Goal: Task Accomplishment & Management: Use online tool/utility

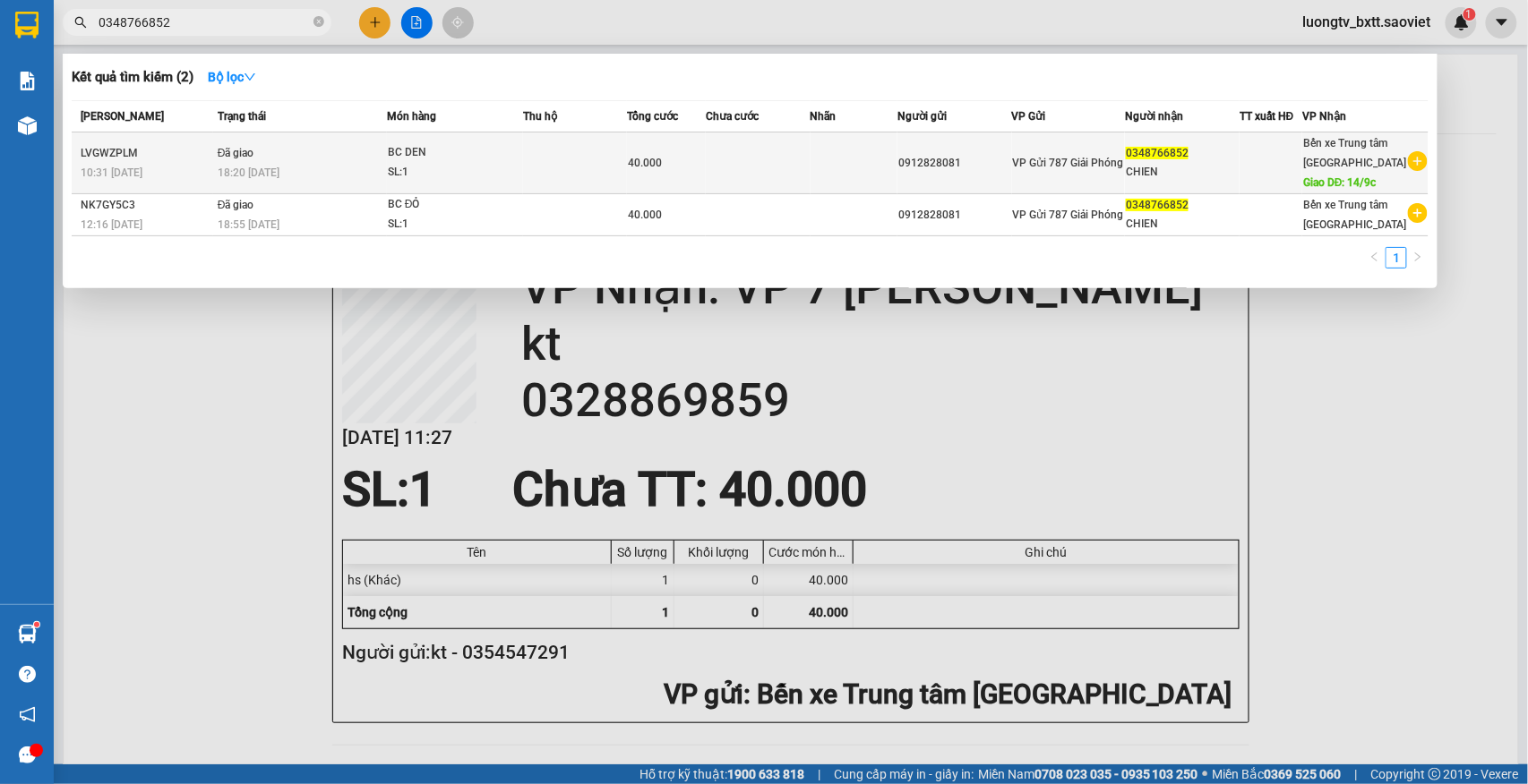
type input "0348766852"
click at [789, 170] on td at bounding box center [757, 164] width 105 height 62
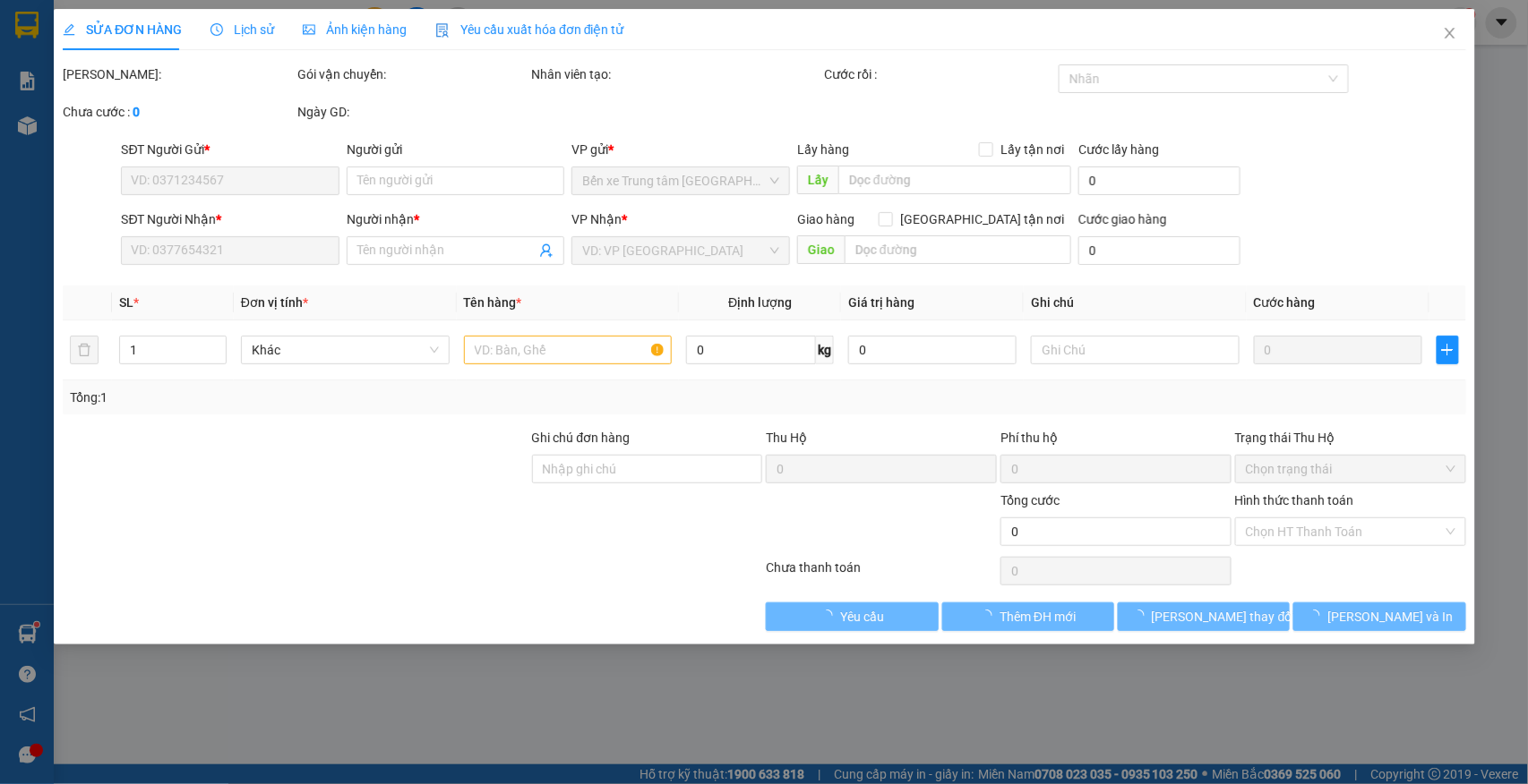
type input "0912828081"
type input "0348766852"
type input "CHIEN"
type input "14/9c"
type input "40.000"
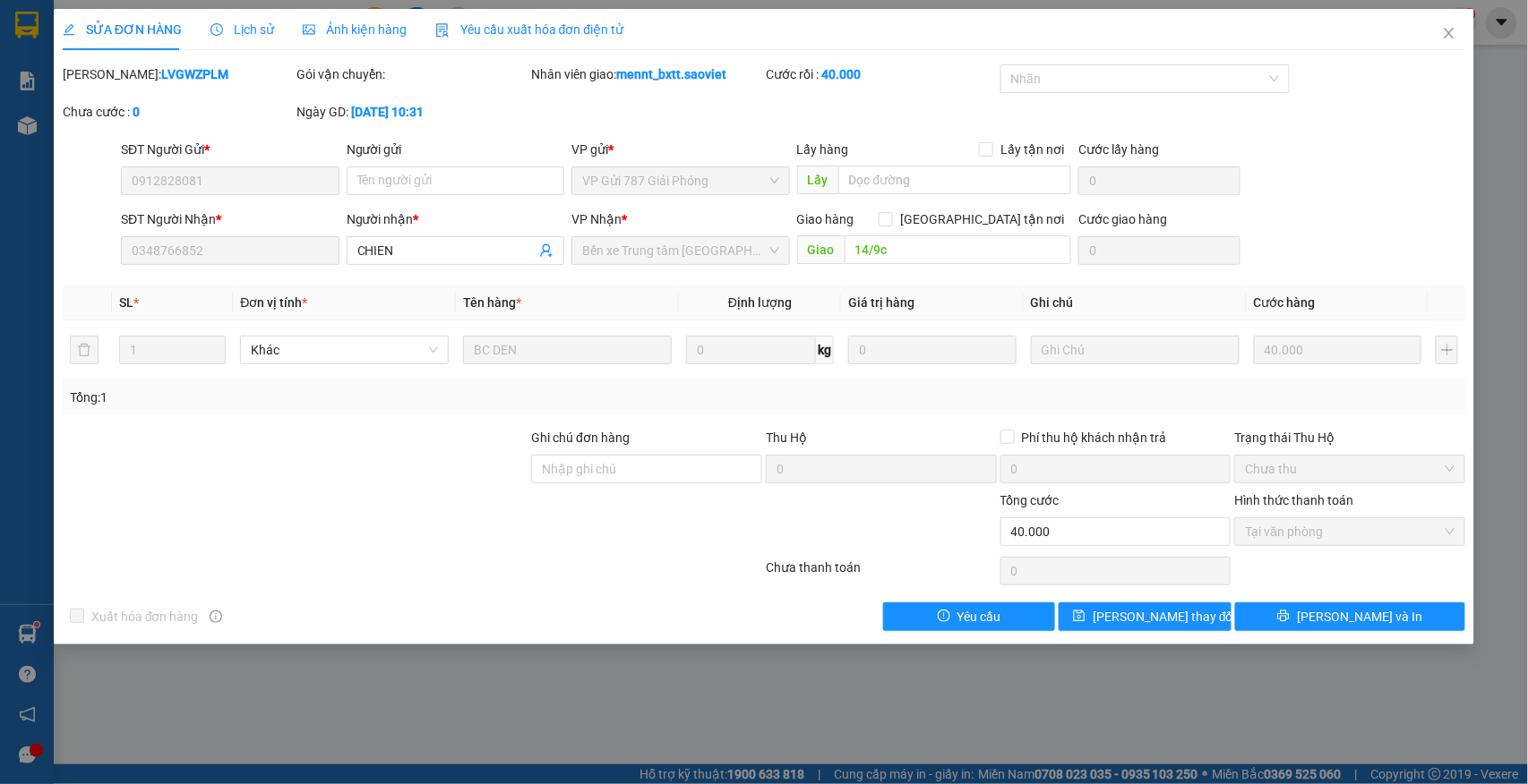
click at [225, 30] on span "Lịch sử" at bounding box center [242, 29] width 64 height 14
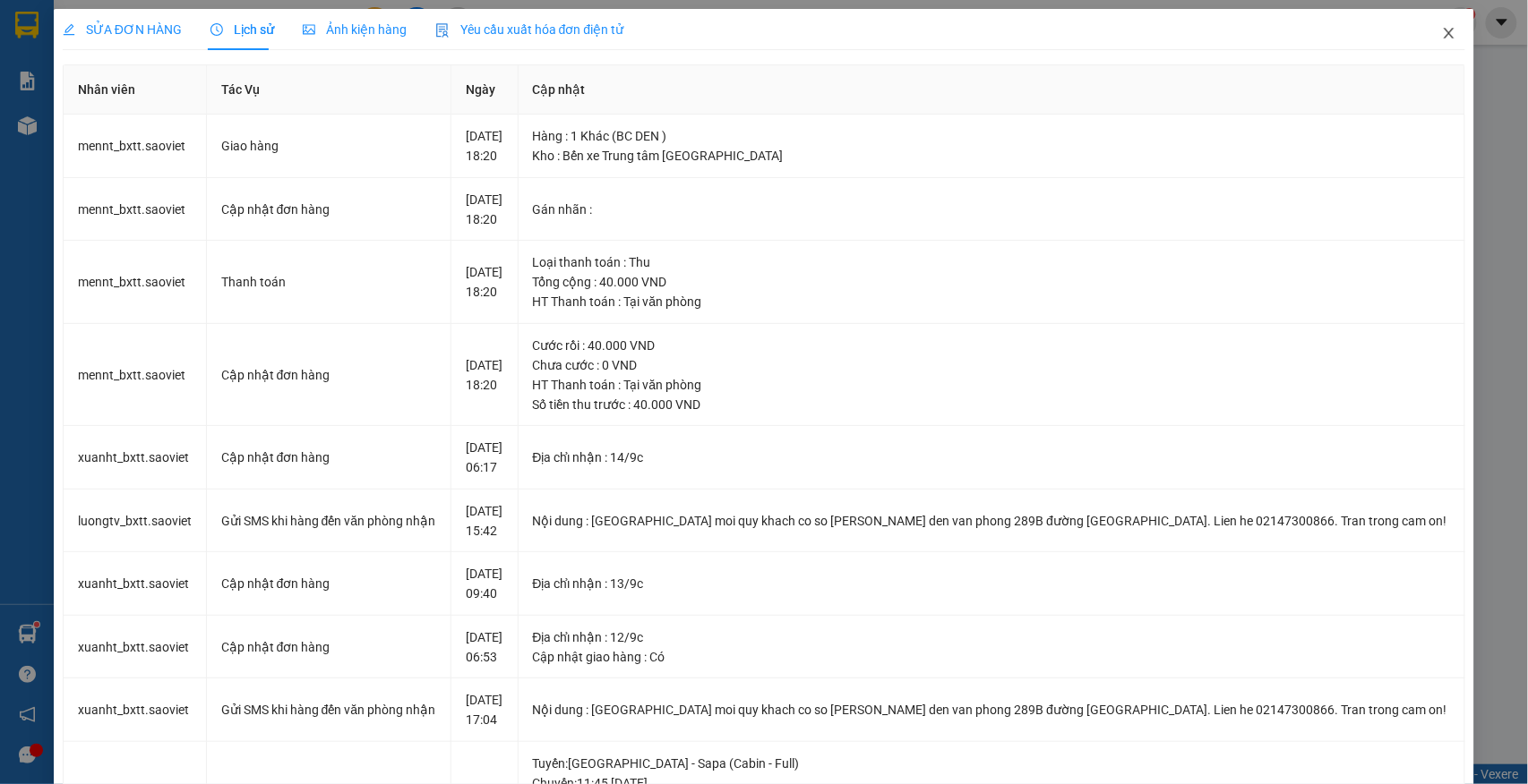
click at [1441, 38] on icon "close" at bounding box center [1448, 33] width 14 height 14
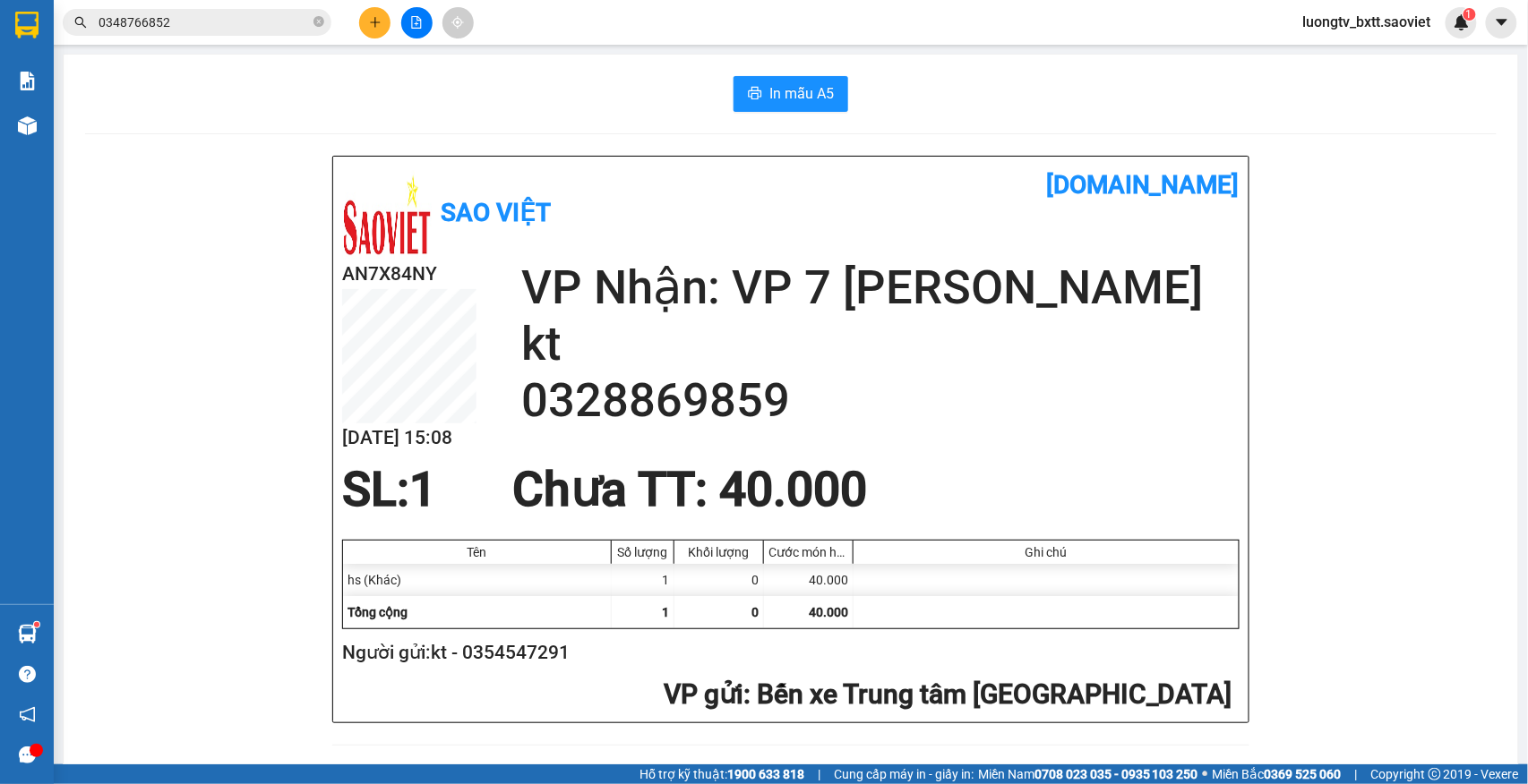
click at [1401, 29] on span "luongtv_bxtt.saoviet" at bounding box center [1366, 21] width 157 height 22
click at [1349, 52] on span "Đăng xuất" at bounding box center [1374, 55] width 120 height 19
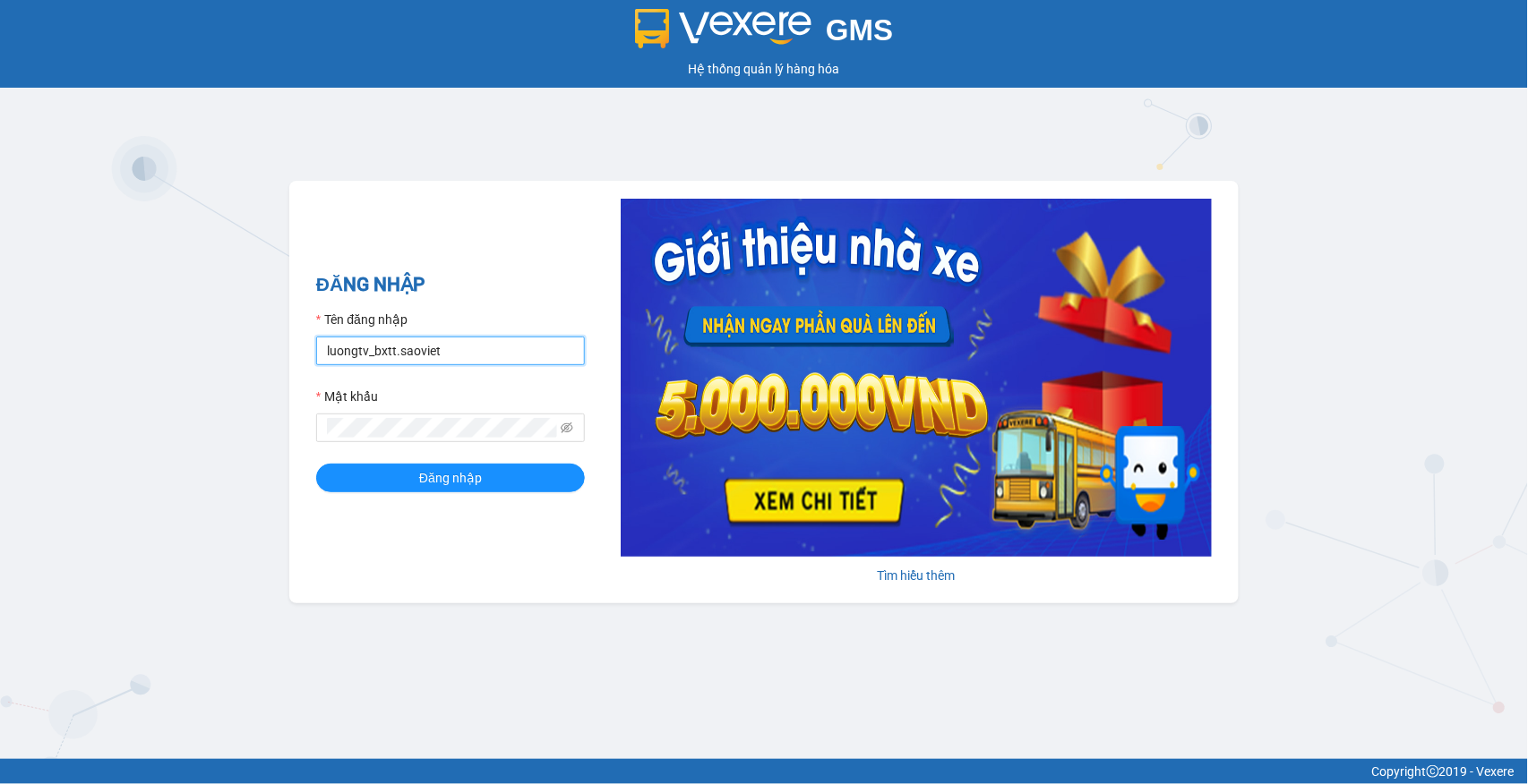
click at [369, 353] on input "luongtv_bxtt.saoviet" at bounding box center [450, 351] width 269 height 29
type input "xuanht_bxtt.saoviet"
click at [426, 474] on span "Đăng nhập" at bounding box center [450, 478] width 63 height 19
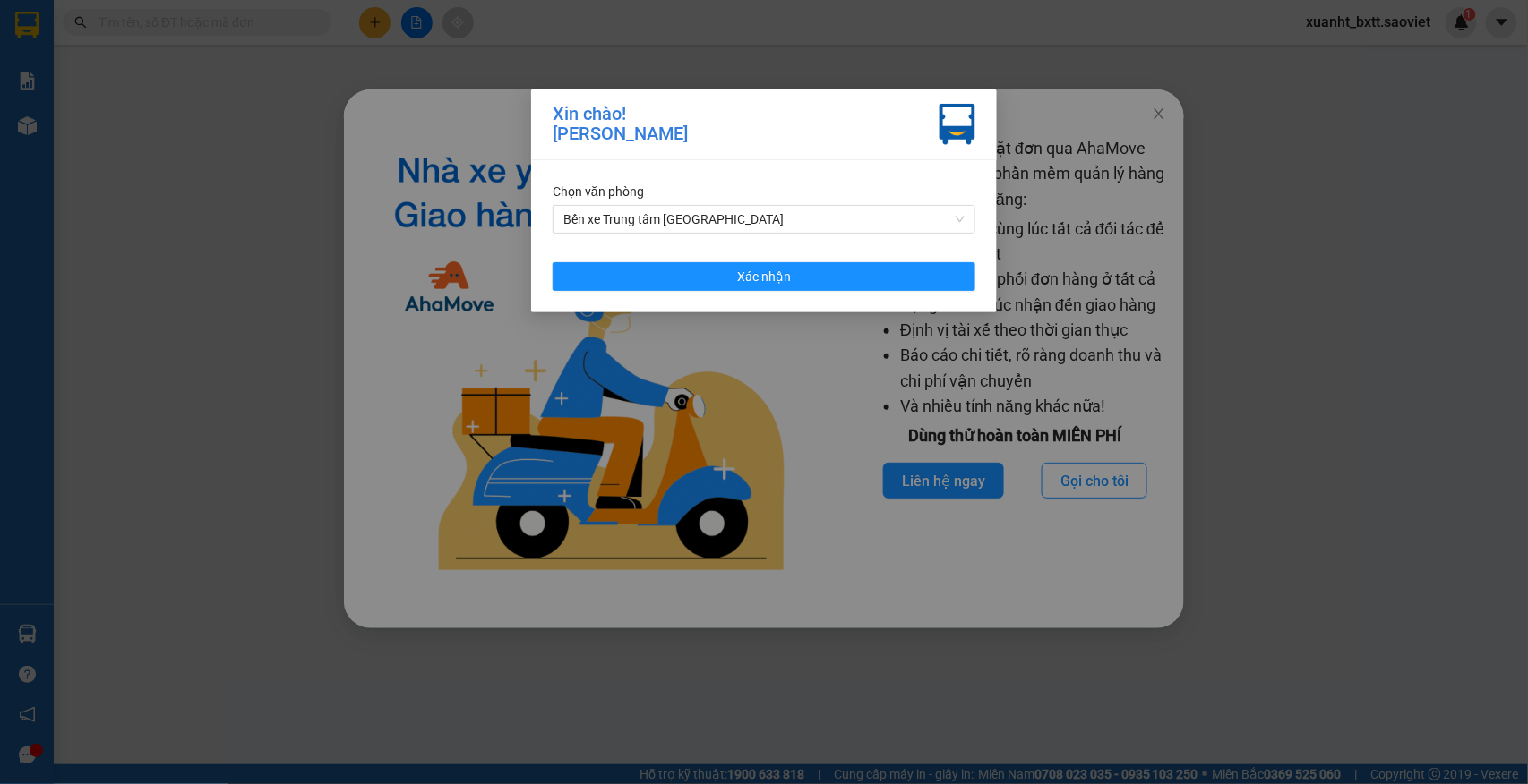
click at [882, 306] on div "Chọn văn phòng Bến xe Trung tâm Lào Cai Xác nhận" at bounding box center [763, 236] width 465 height 152
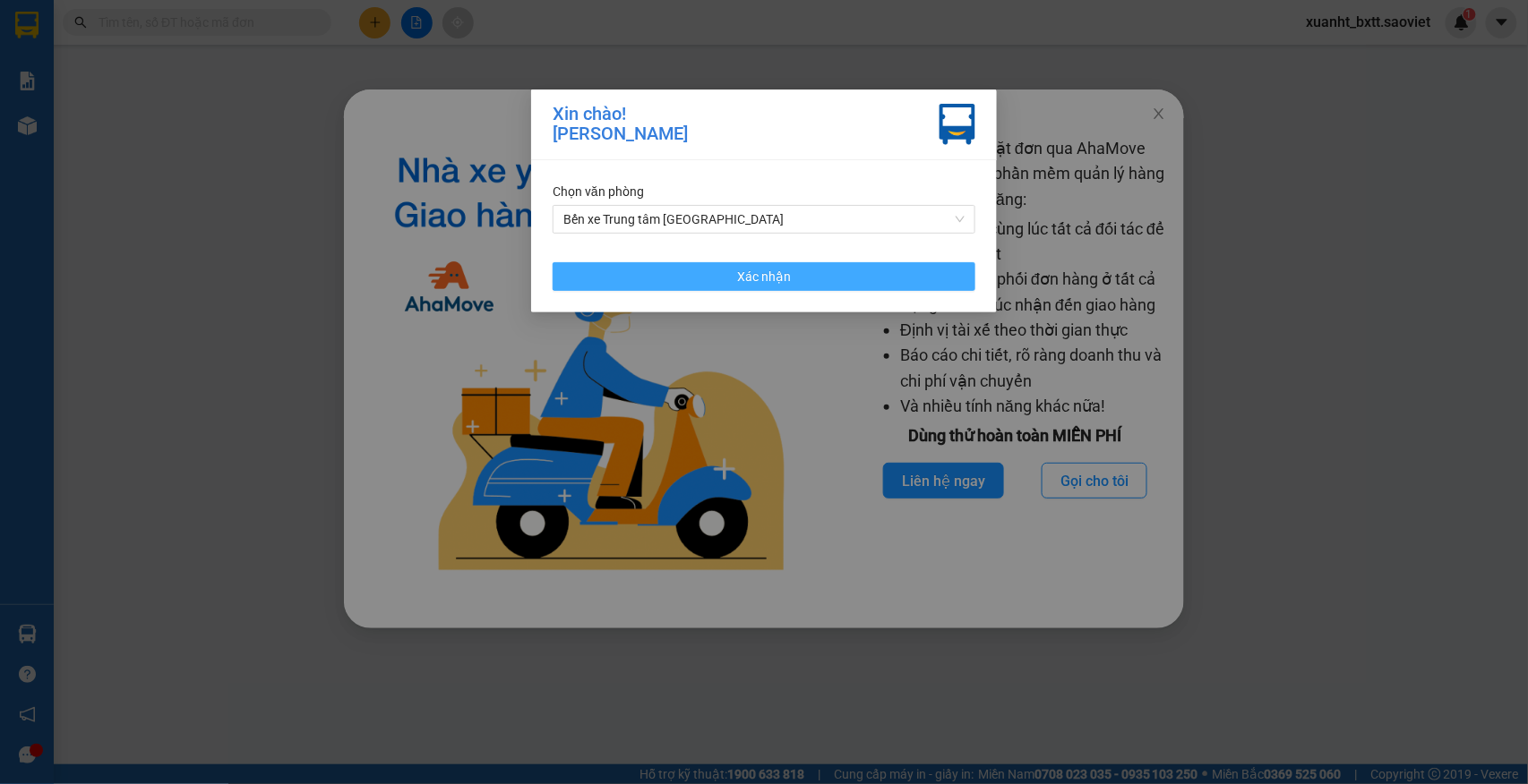
drag, startPoint x: 892, startPoint y: 273, endPoint x: 1128, endPoint y: 222, distance: 241.4
click at [895, 273] on button "Xác nhận" at bounding box center [763, 276] width 423 height 29
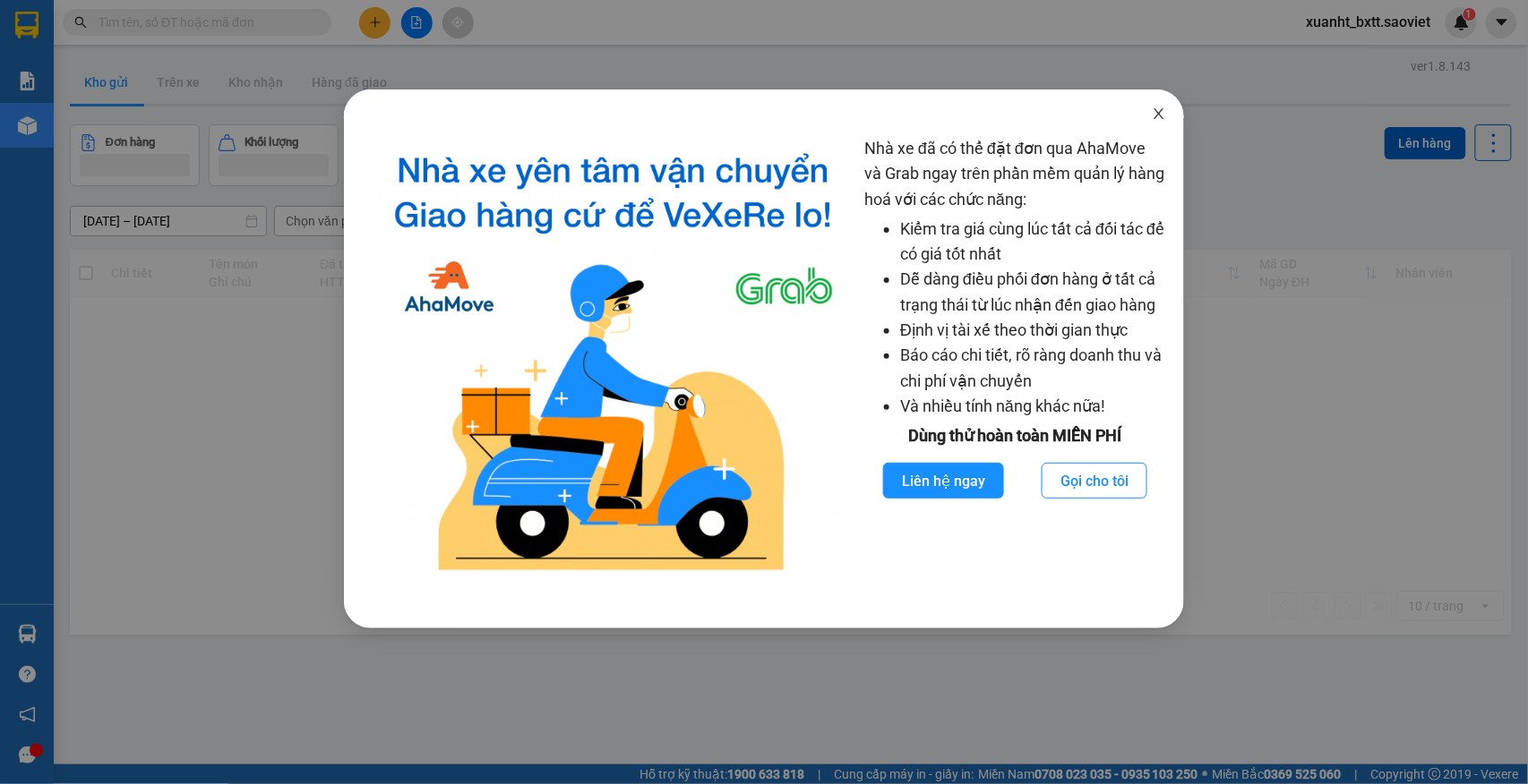
click at [1151, 117] on icon "close" at bounding box center [1158, 114] width 14 height 14
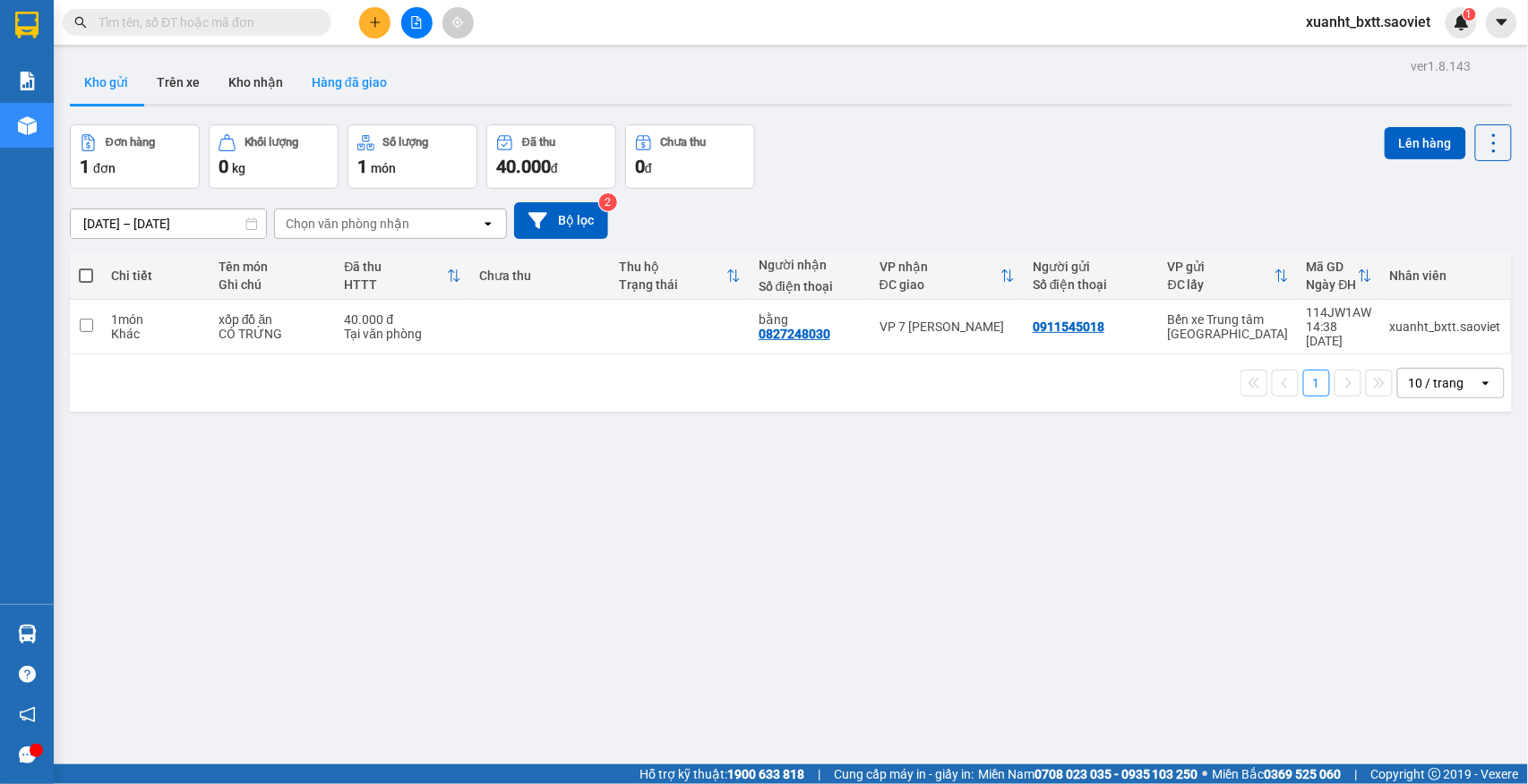
click at [381, 73] on button "Hàng đã giao" at bounding box center [350, 82] width 104 height 43
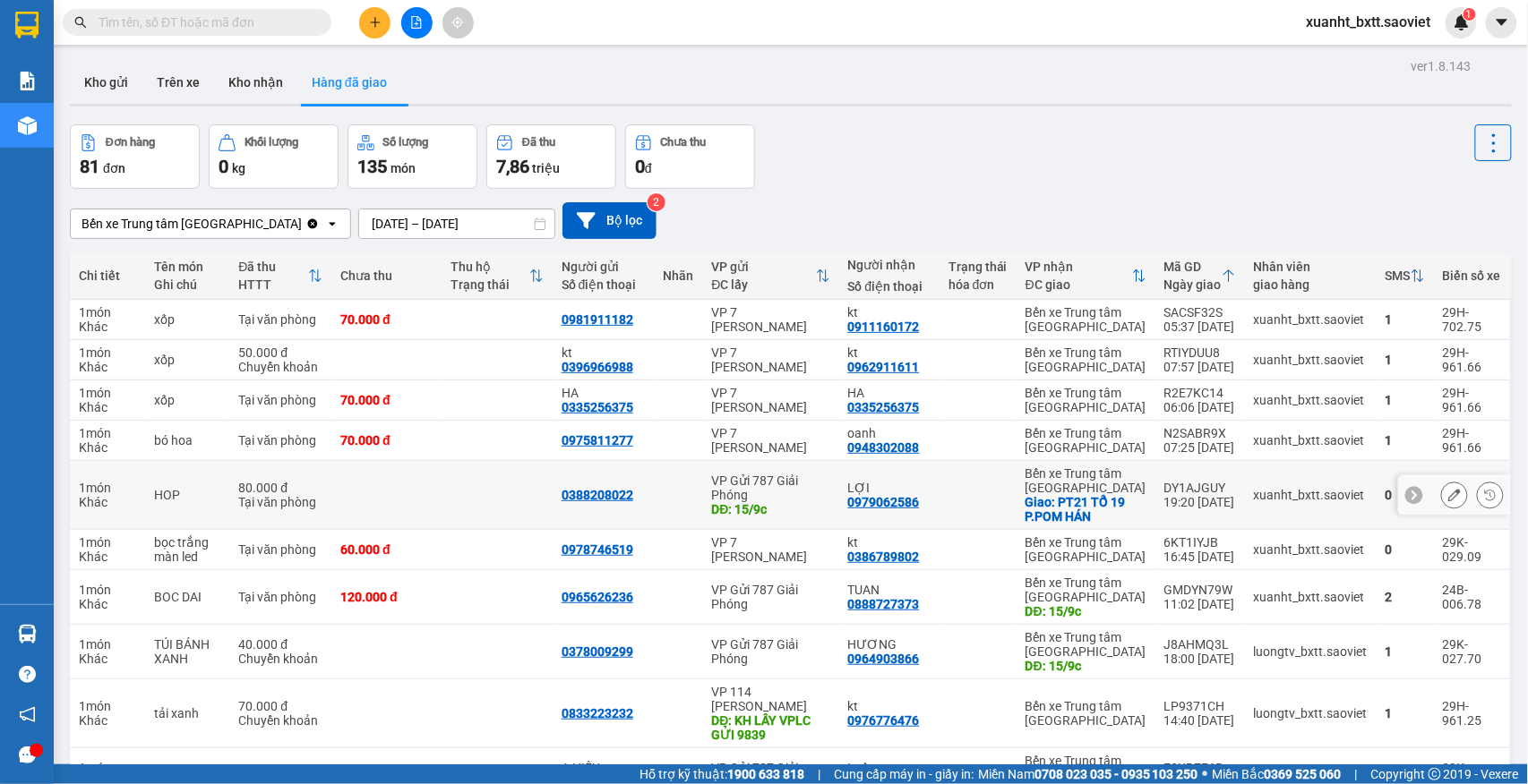
scroll to position [117, 0]
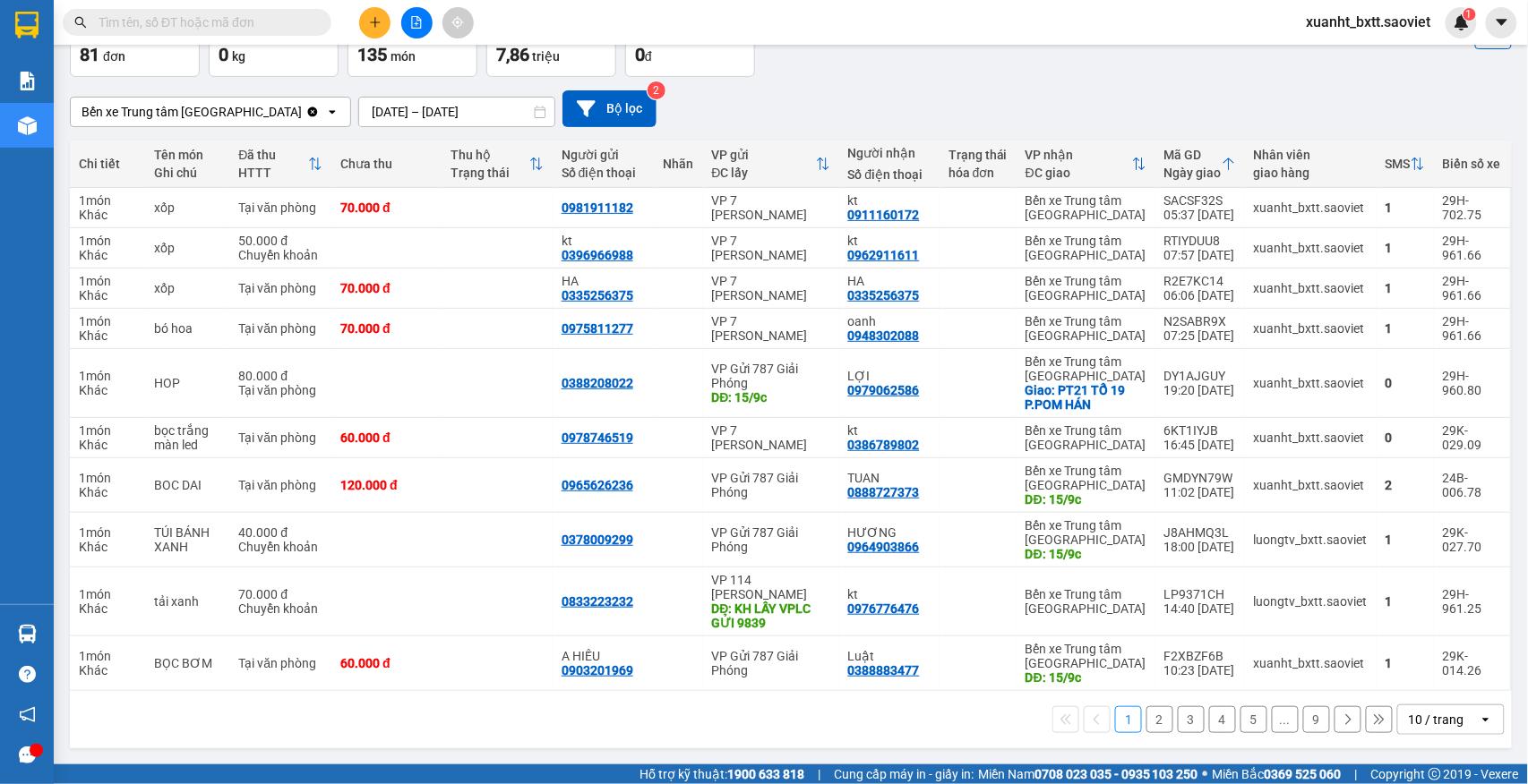
drag, startPoint x: 1418, startPoint y: 721, endPoint x: 1405, endPoint y: 719, distance: 13.2
click at [1418, 720] on div "10 / trang" at bounding box center [1436, 719] width 56 height 18
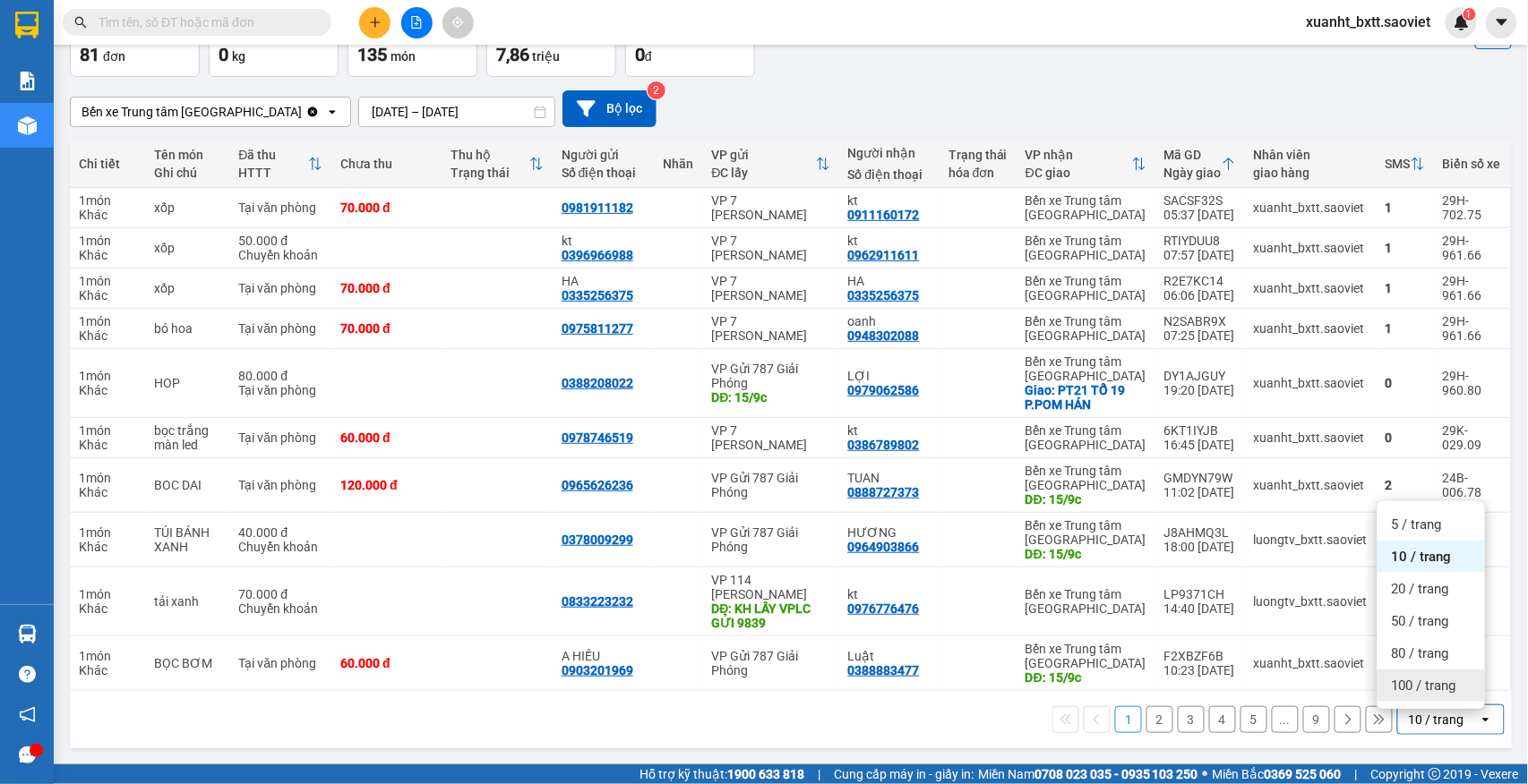
click at [1437, 677] on span "100 / trang" at bounding box center [1423, 686] width 65 height 18
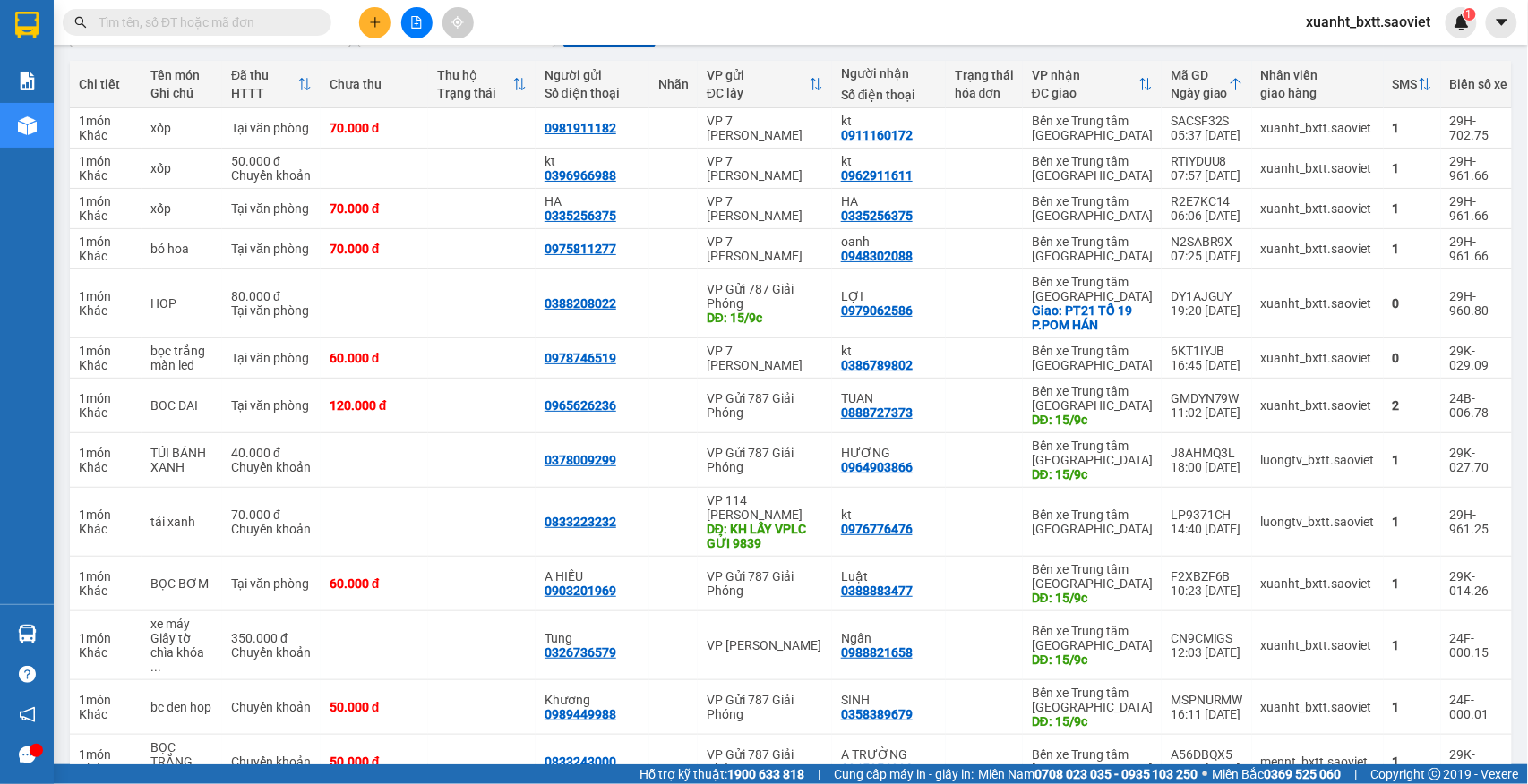
scroll to position [0, 0]
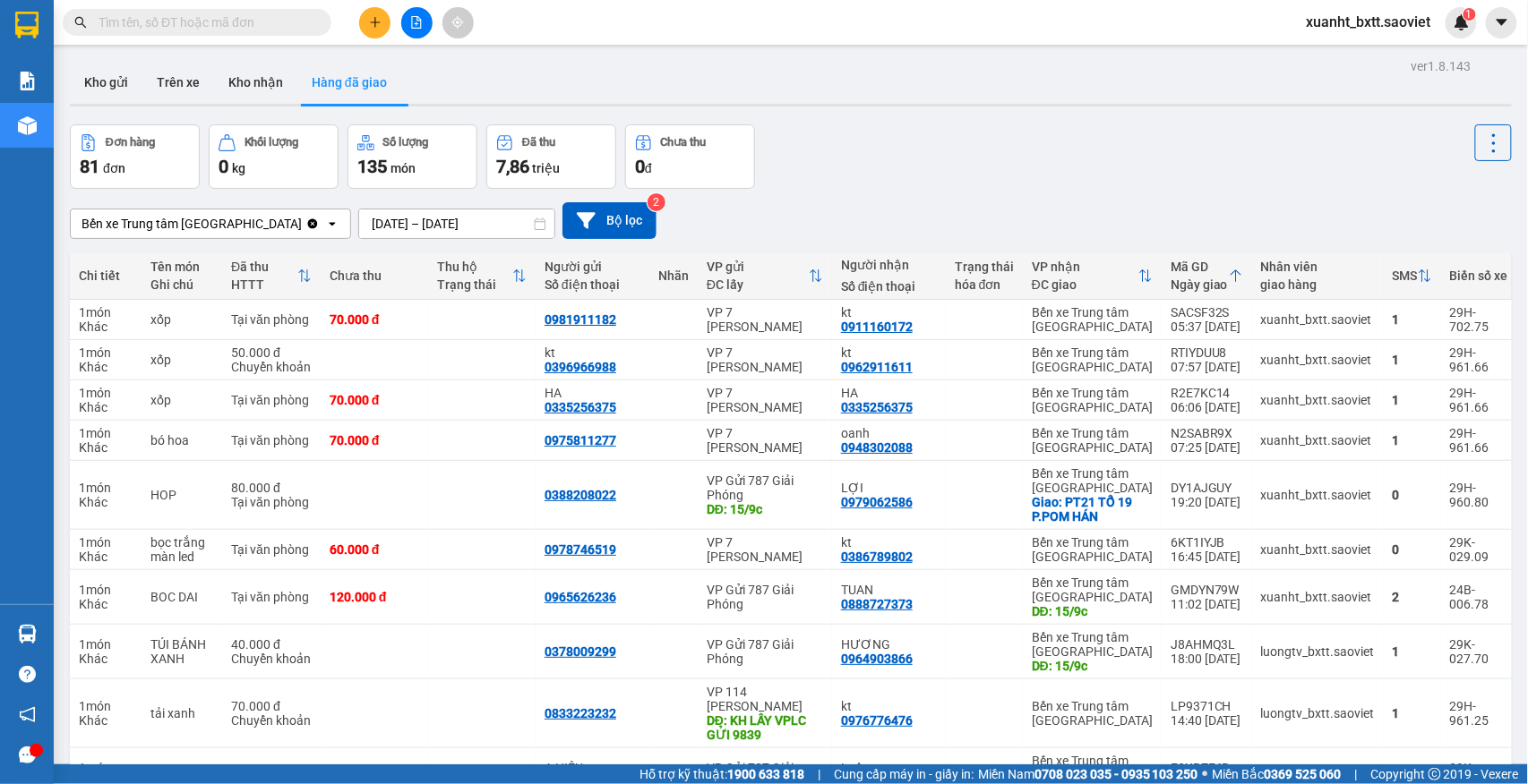
click at [402, 226] on input "[DATE] – [DATE]" at bounding box center [457, 223] width 196 height 29
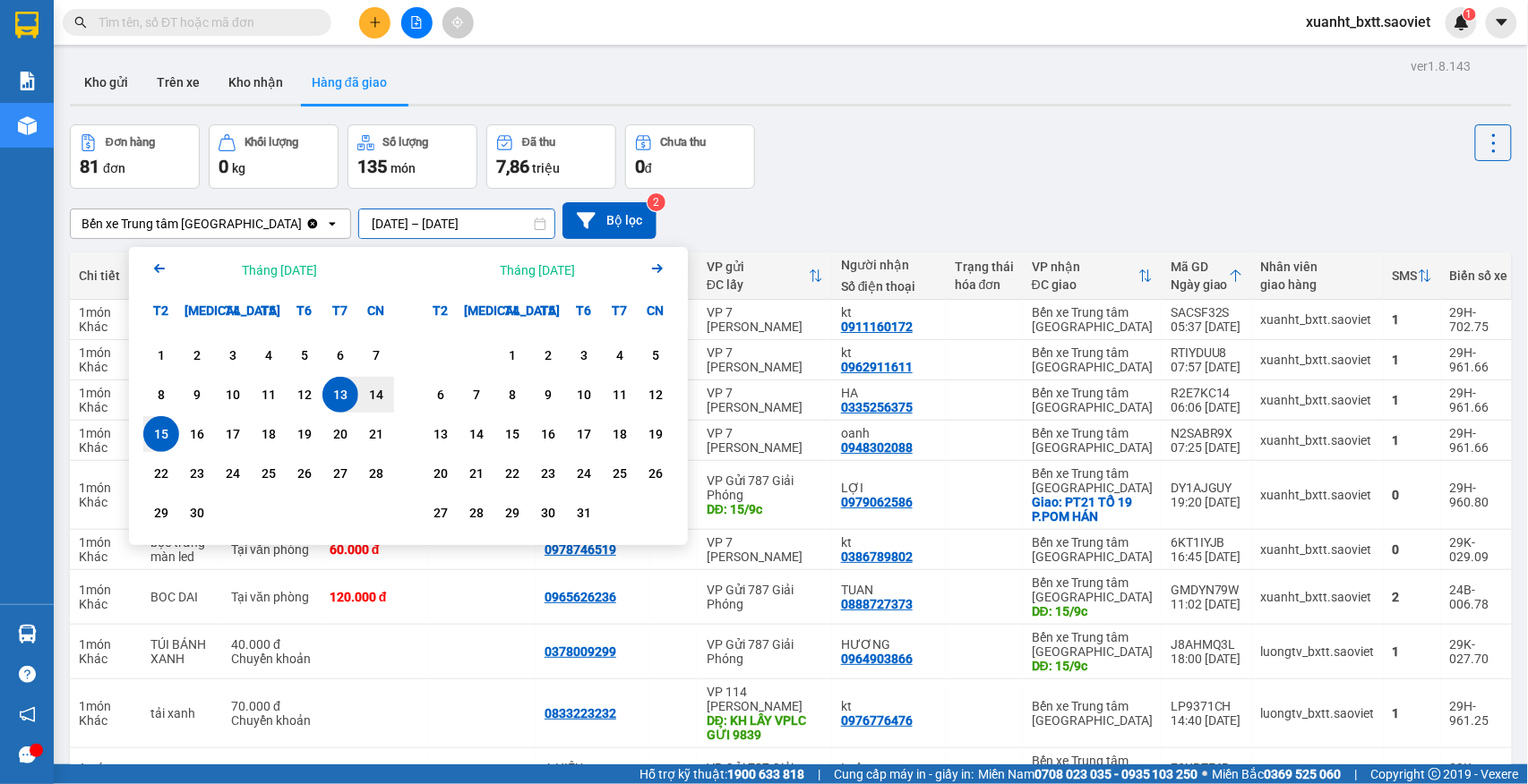
click at [1024, 155] on div "Đơn hàng 81 đơn Khối lượng 0 kg Số lượng 135 món Đã thu 7,86 triệu Chưa thu 0 đ" at bounding box center [790, 156] width 1441 height 65
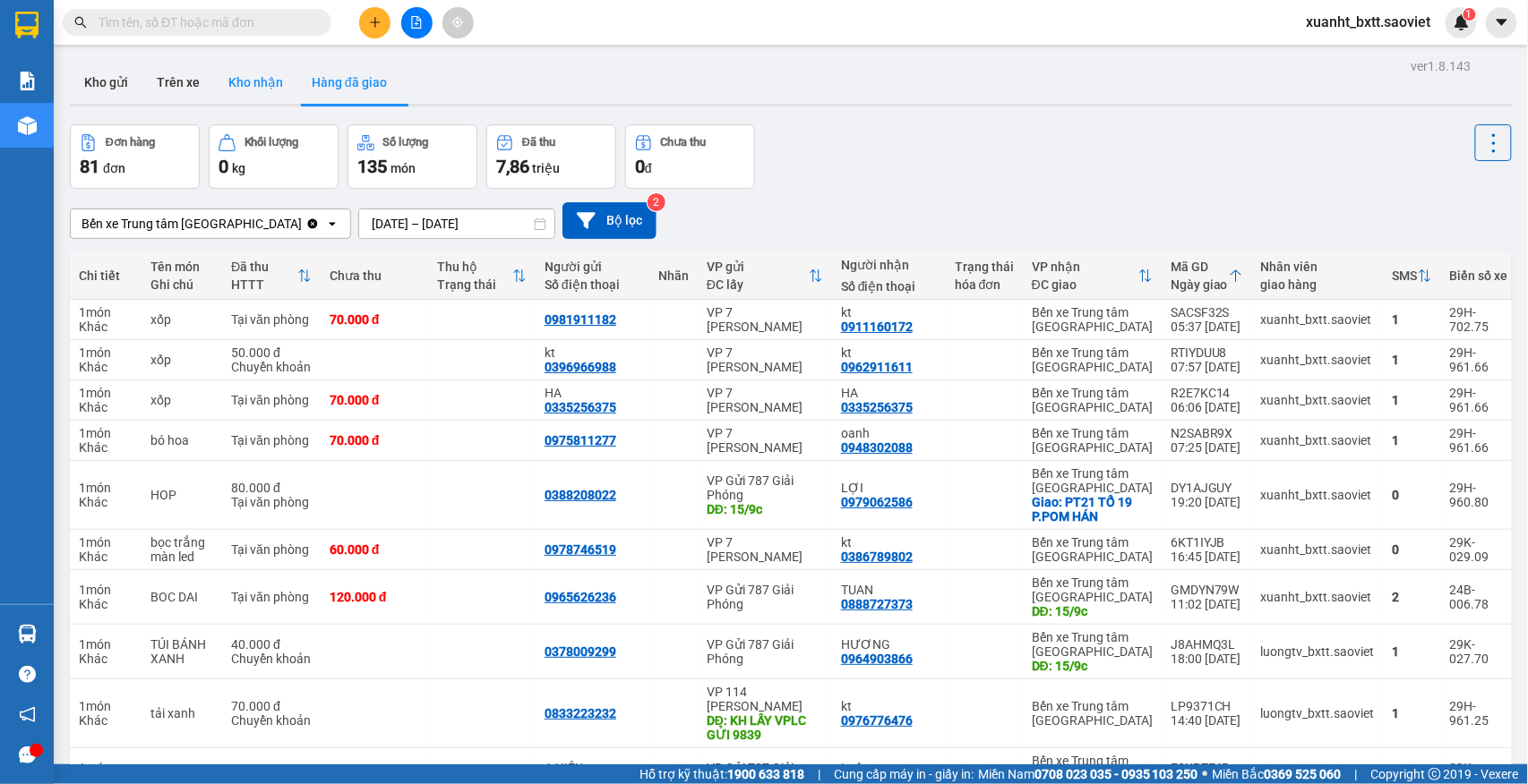
click at [265, 87] on button "Kho nhận" at bounding box center [255, 82] width 83 height 43
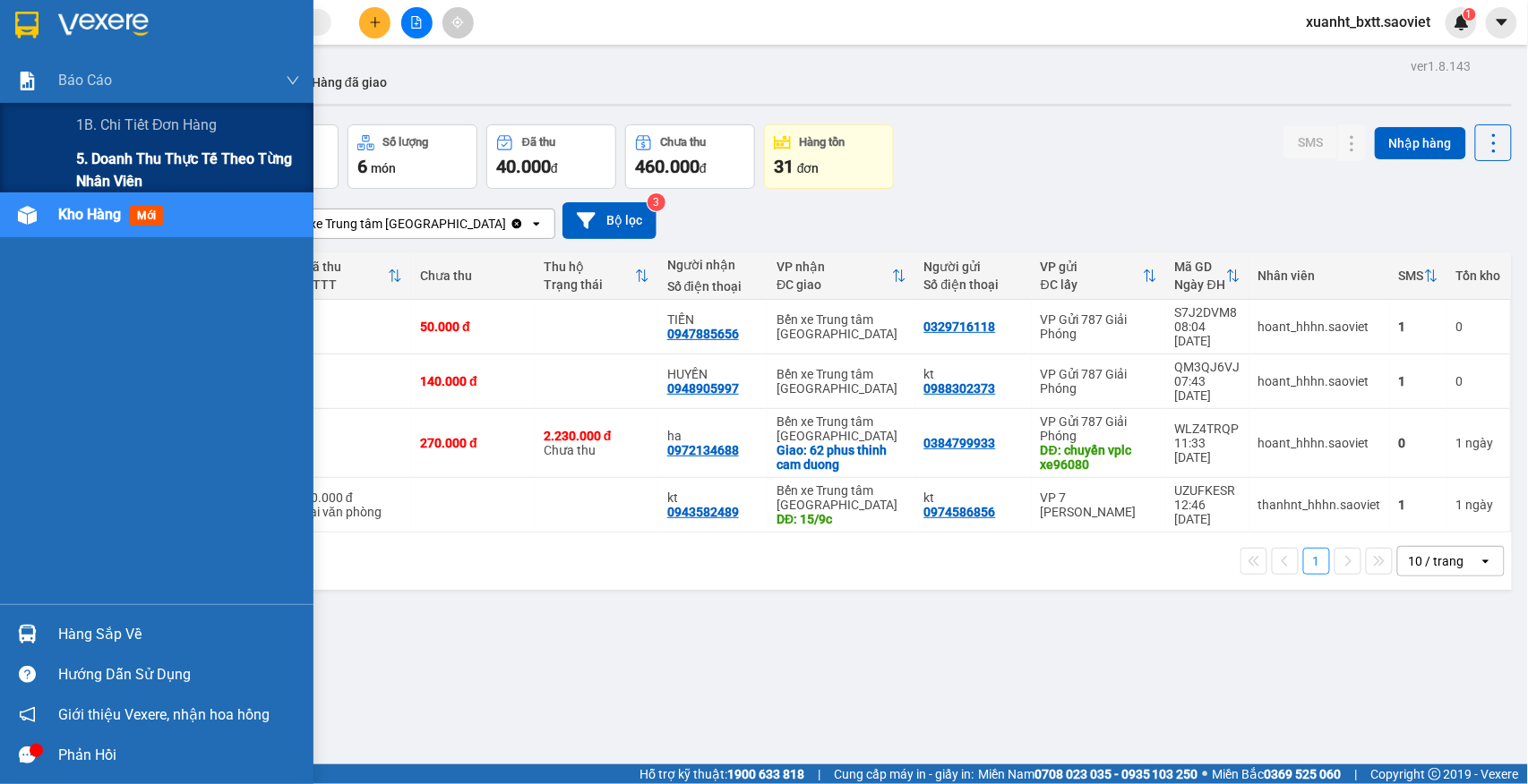
click at [113, 159] on span "5. Doanh thu thực tế theo từng nhân viên" at bounding box center [188, 170] width 224 height 44
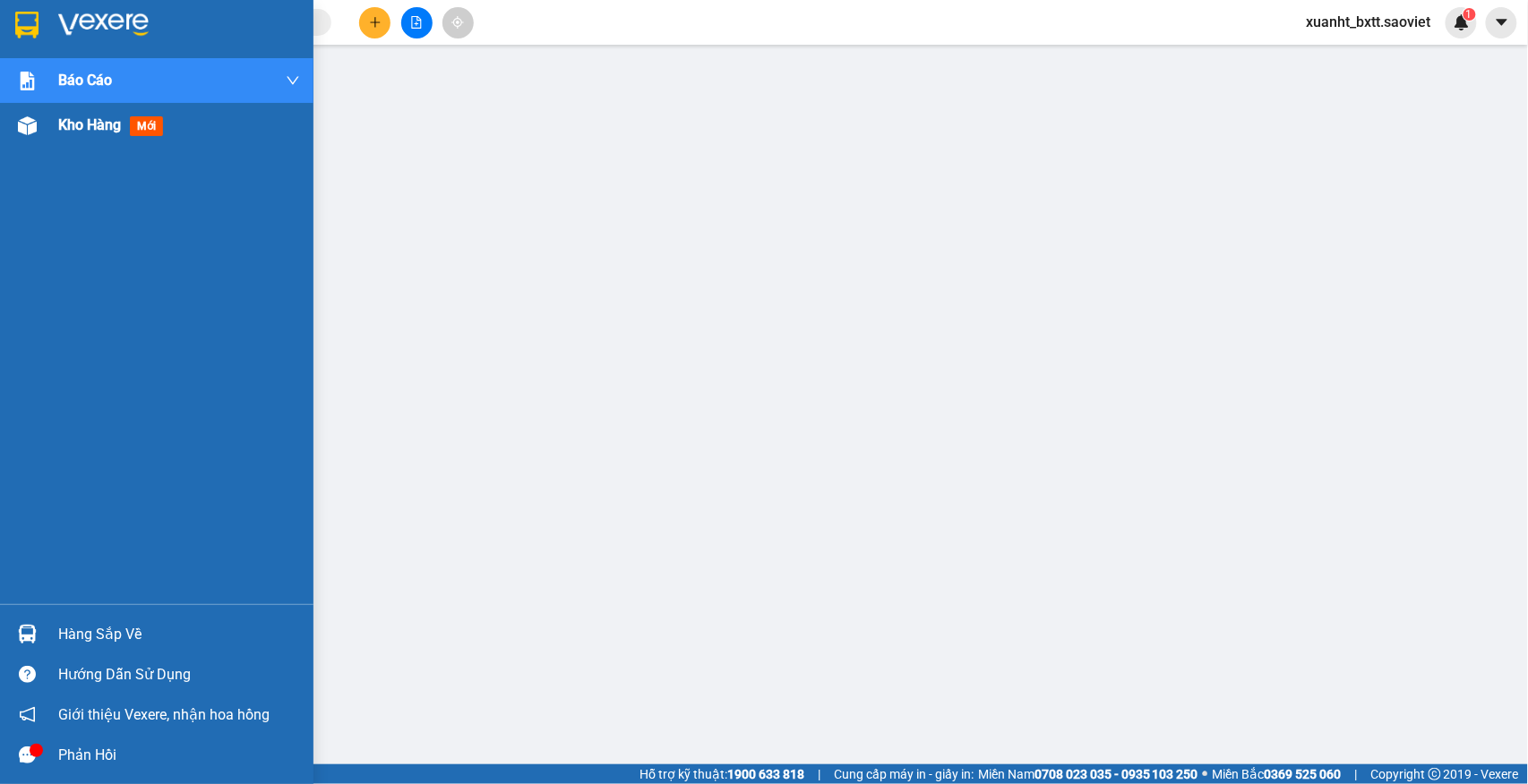
click at [83, 141] on div "Kho hàng mới" at bounding box center [178, 125] width 242 height 44
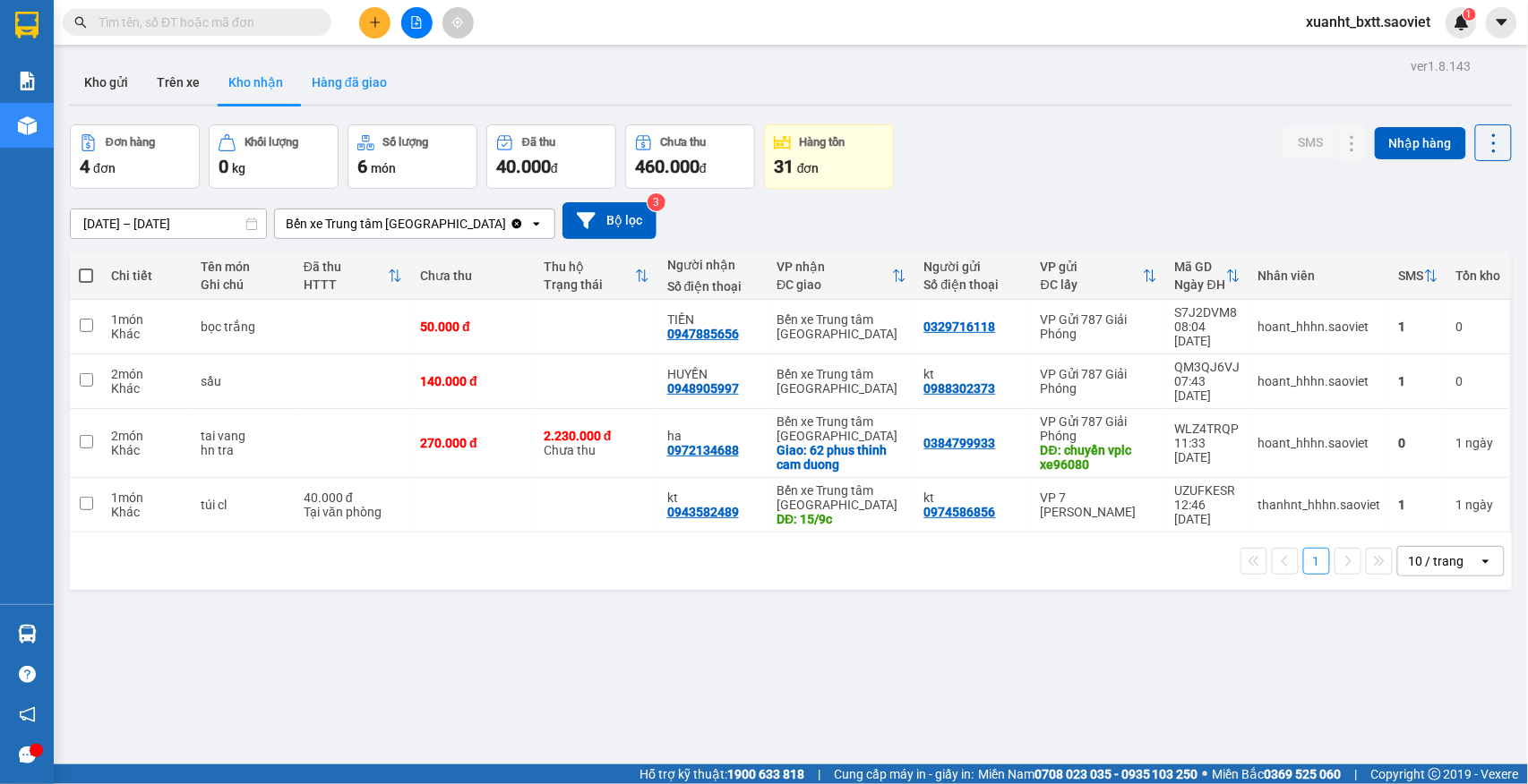
click at [369, 91] on button "Hàng đã giao" at bounding box center [350, 82] width 104 height 43
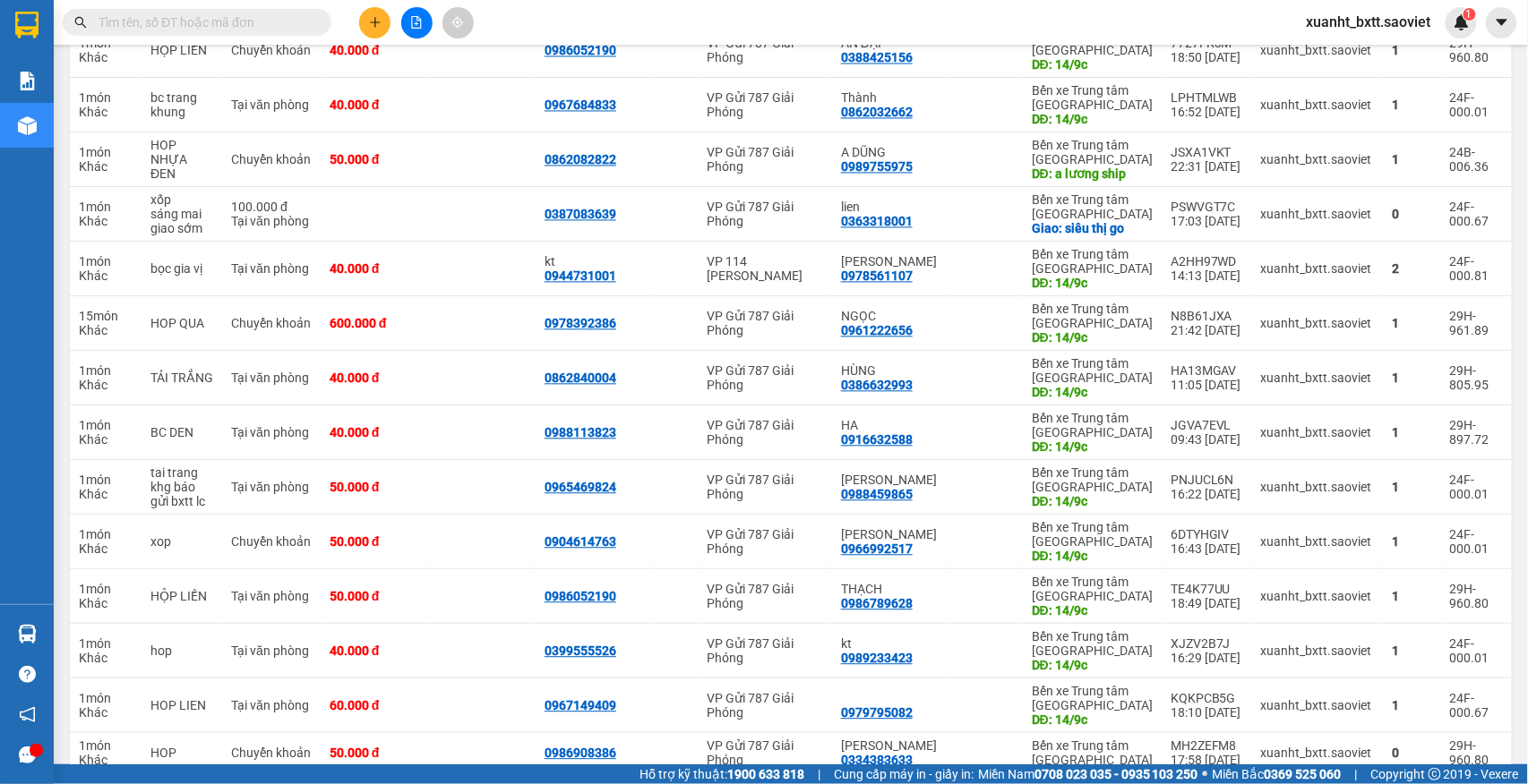
scroll to position [2028, 0]
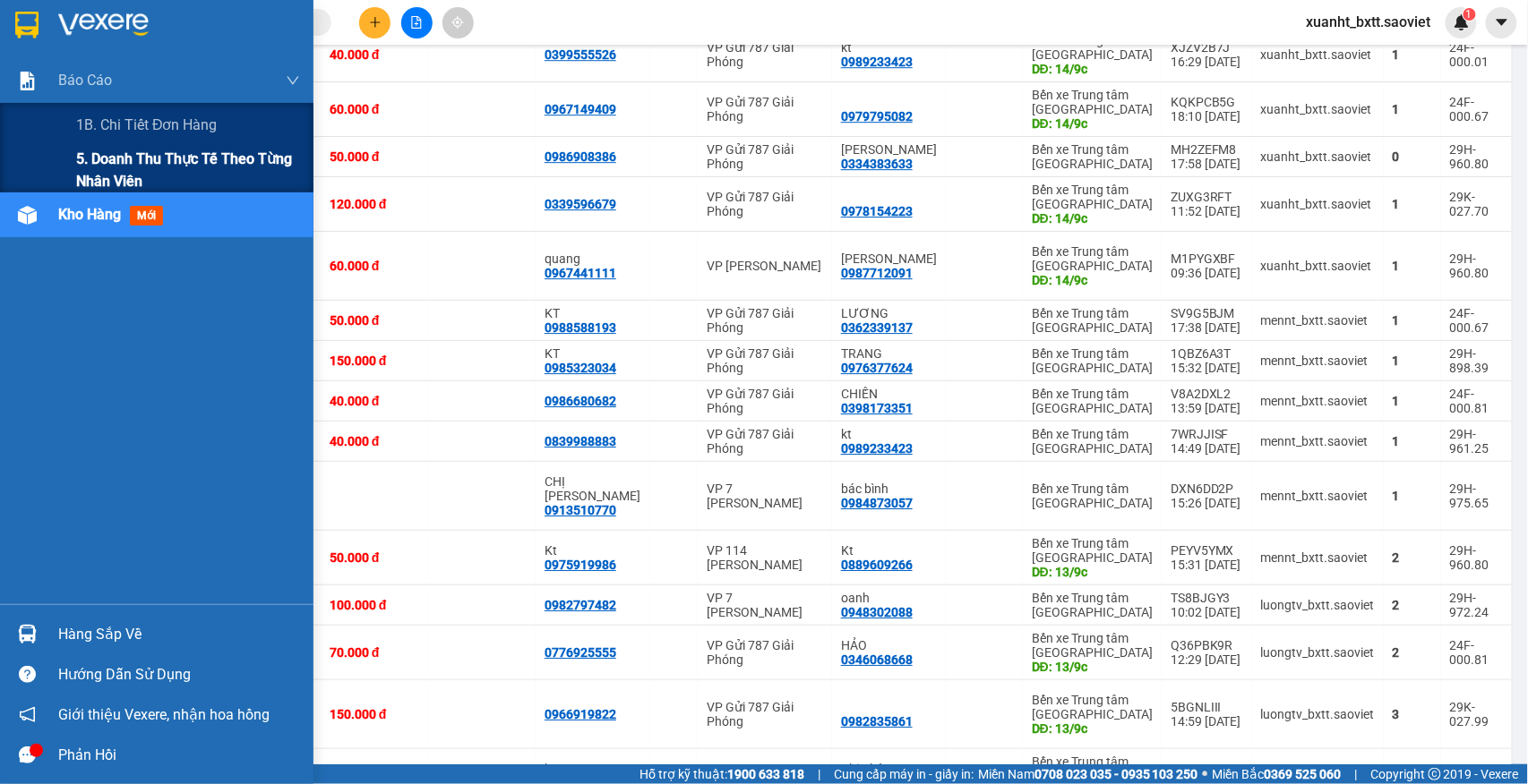
click at [131, 159] on span "5. Doanh thu thực tế theo từng nhân viên" at bounding box center [188, 170] width 224 height 44
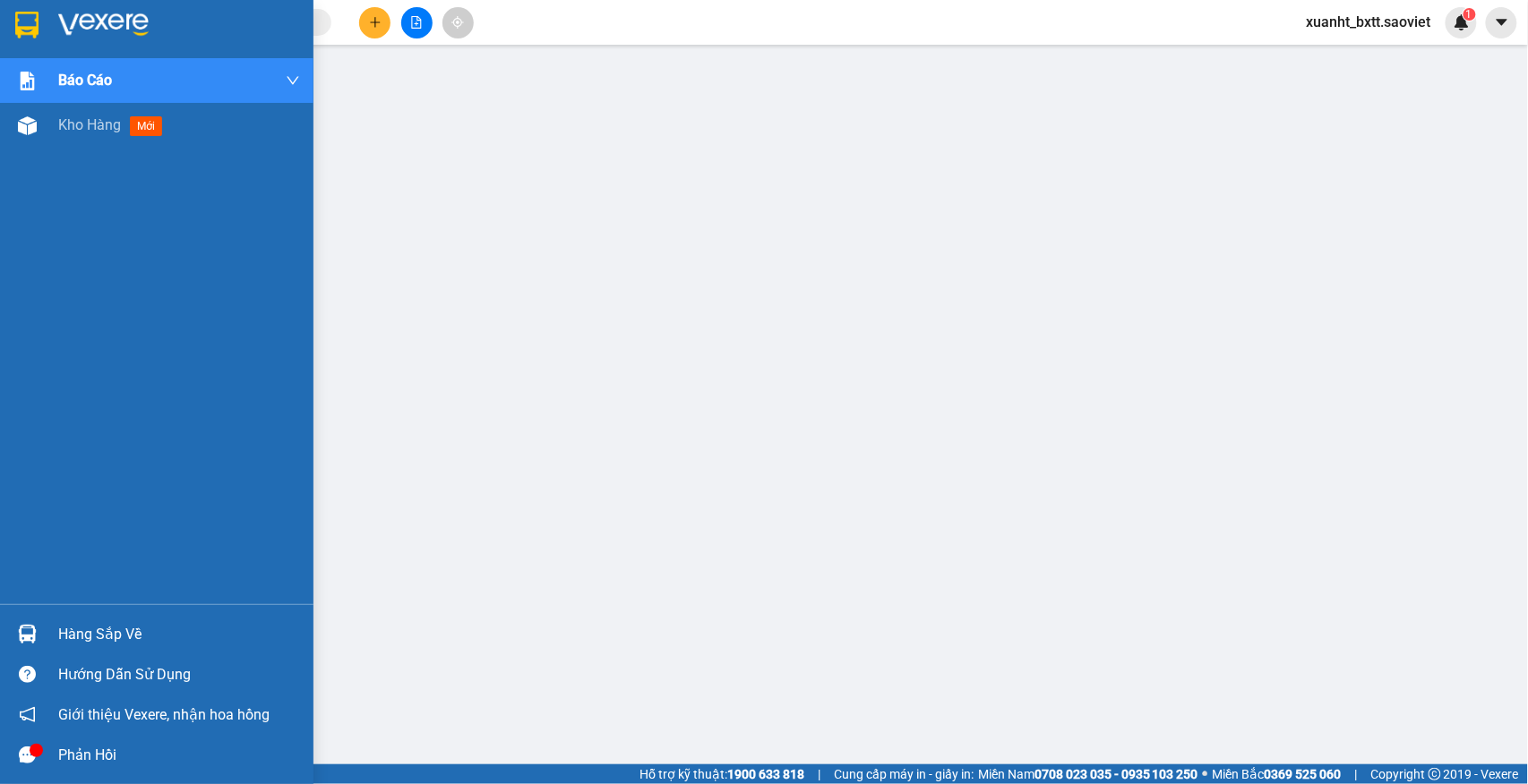
drag, startPoint x: 34, startPoint y: 126, endPoint x: 348, endPoint y: 30, distance: 328.3
click at [37, 127] on div at bounding box center [27, 125] width 32 height 32
click at [83, 126] on span "Kho hàng" at bounding box center [89, 125] width 63 height 17
click at [113, 112] on div "Kho hàng mới" at bounding box center [178, 125] width 242 height 44
click at [136, 112] on div "Kho hàng mới" at bounding box center [178, 125] width 242 height 44
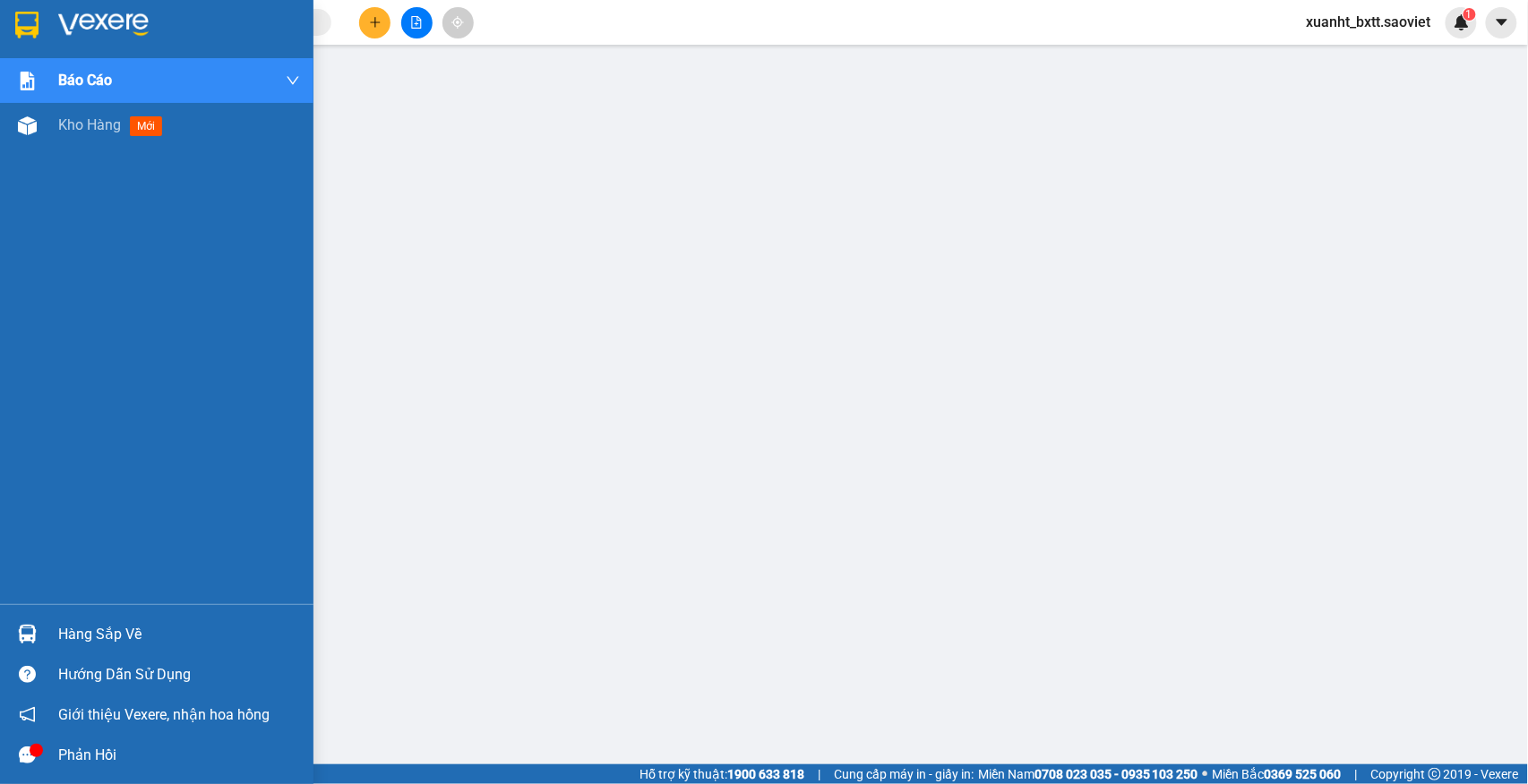
click at [133, 114] on div "Kho hàng mới" at bounding box center [113, 124] width 111 height 22
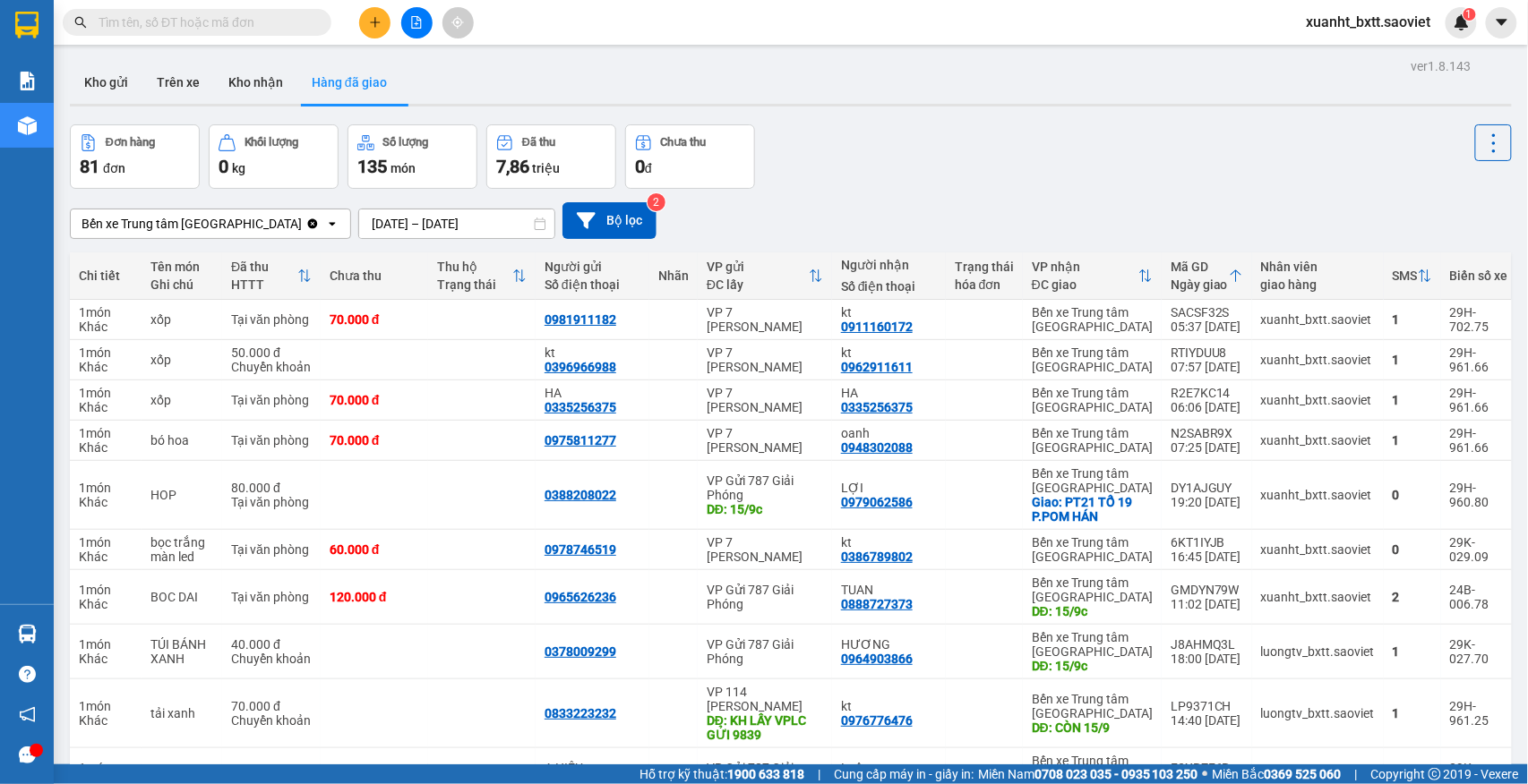
click at [184, 83] on button "Trên xe" at bounding box center [178, 82] width 71 height 43
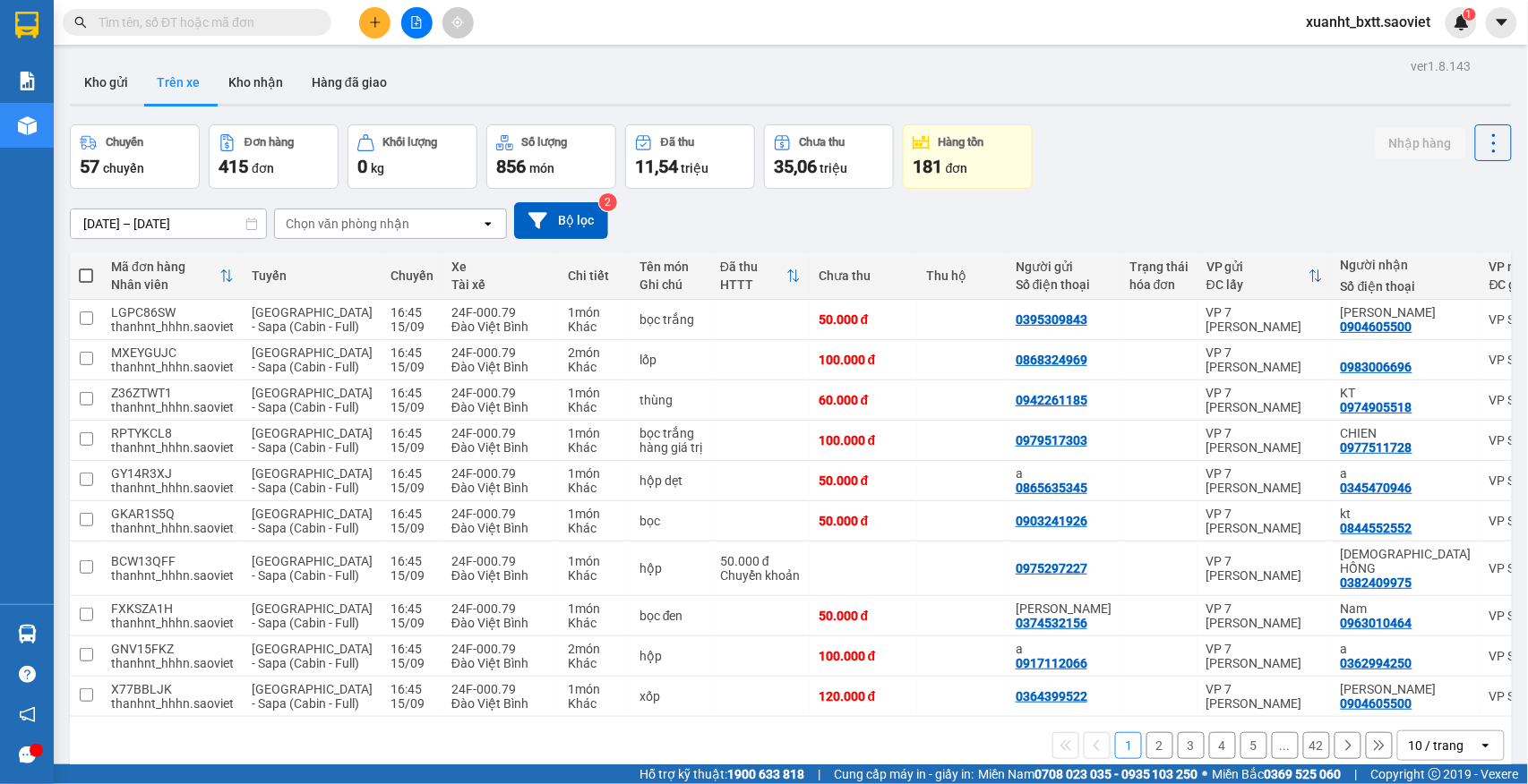
click at [363, 217] on div "Chọn văn phòng nhận" at bounding box center [347, 223] width 123 height 18
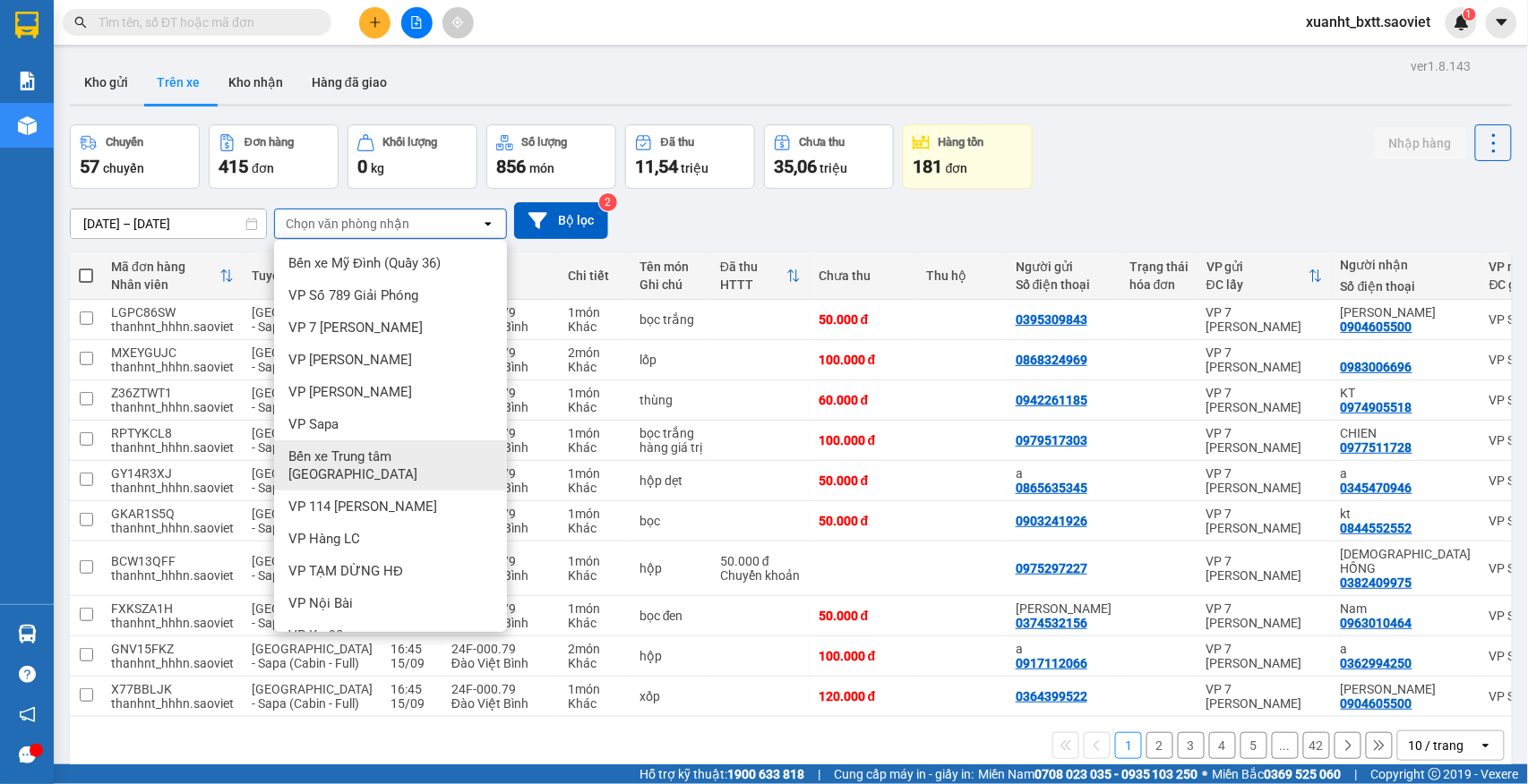
click at [399, 450] on span "Bến xe Trung tâm [GEOGRAPHIC_DATA]" at bounding box center [393, 465] width 211 height 36
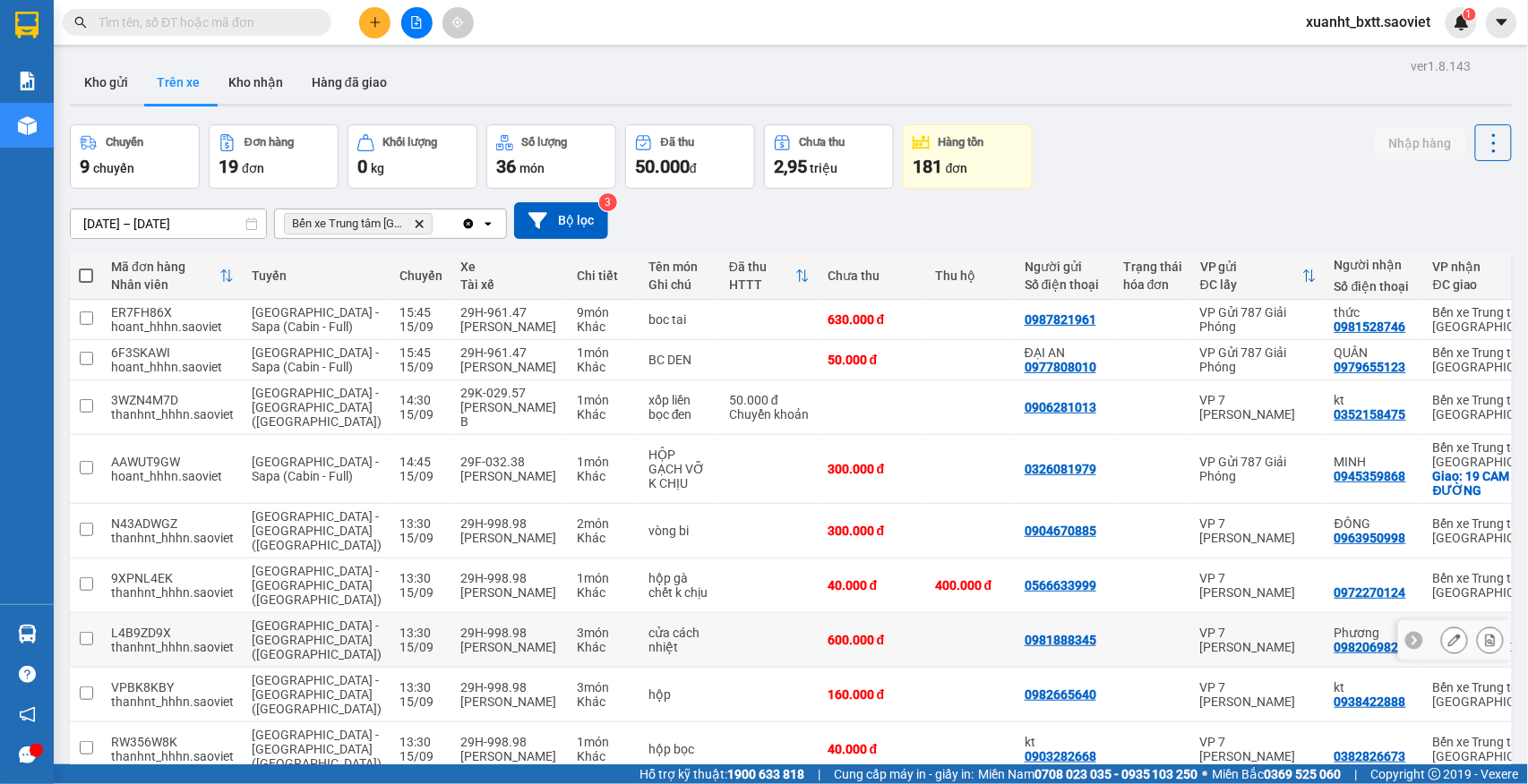
scroll to position [181, 0]
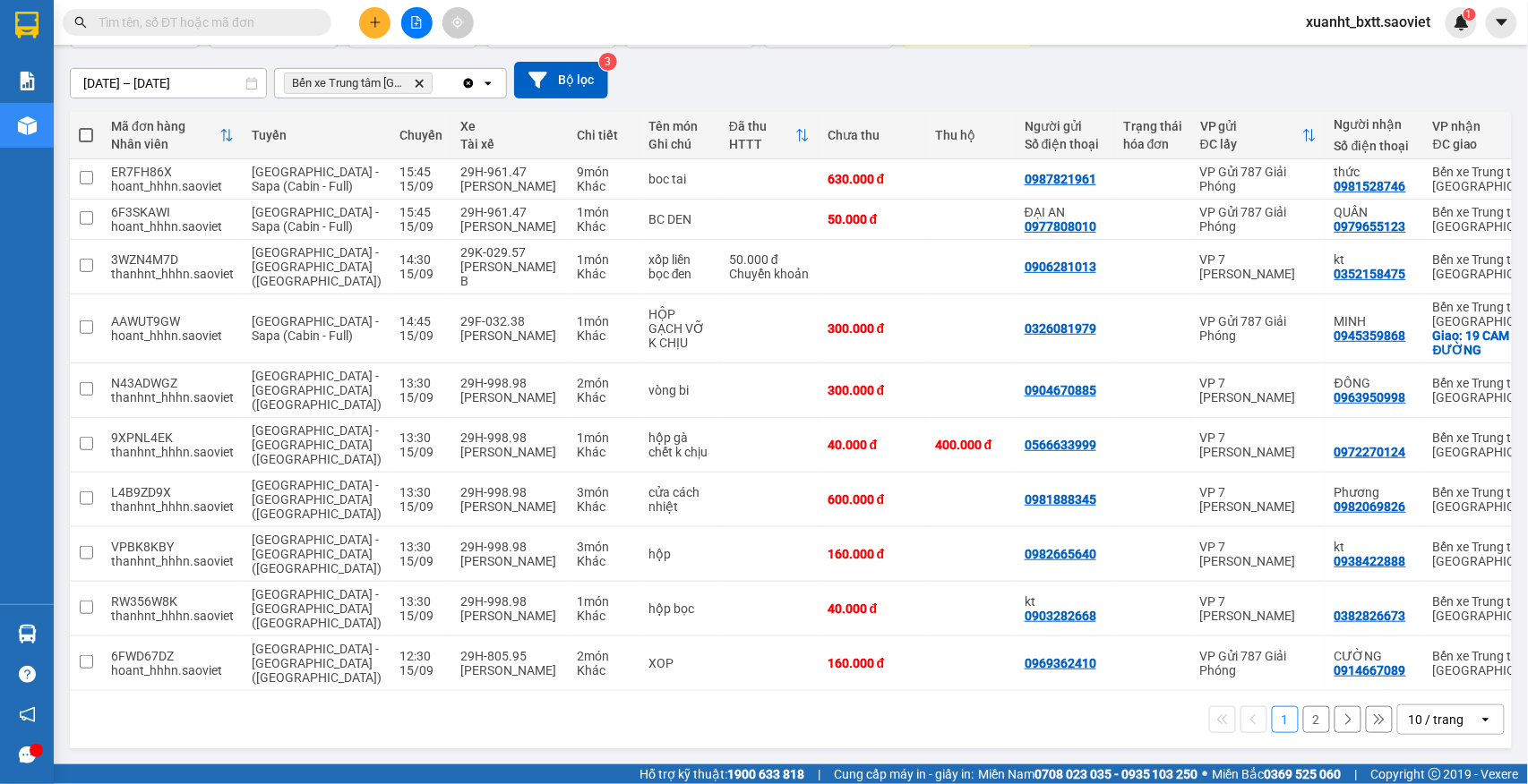
click at [1409, 718] on div "10 / trang" at bounding box center [1436, 719] width 56 height 18
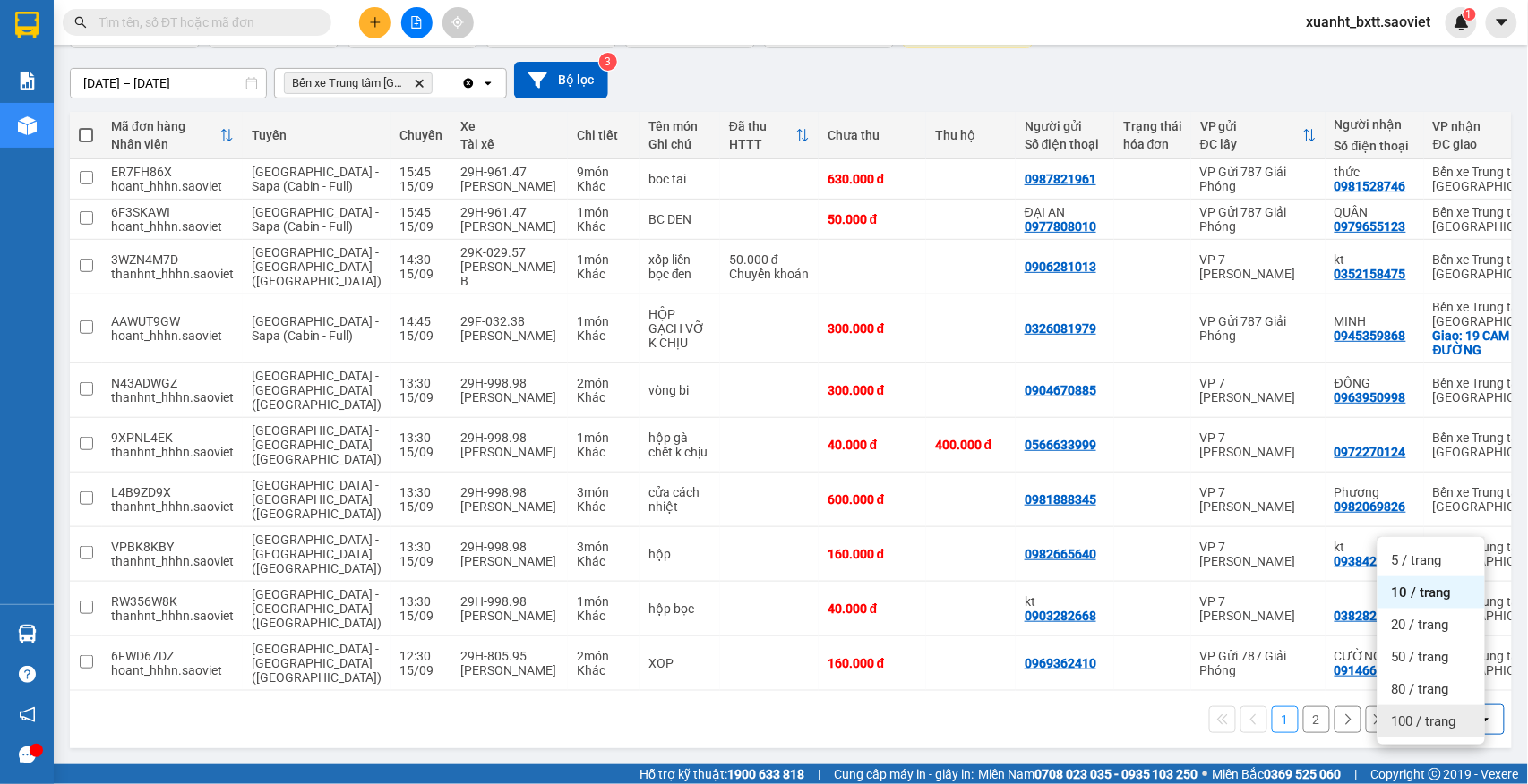
click at [1405, 713] on span "100 / trang" at bounding box center [1423, 721] width 65 height 18
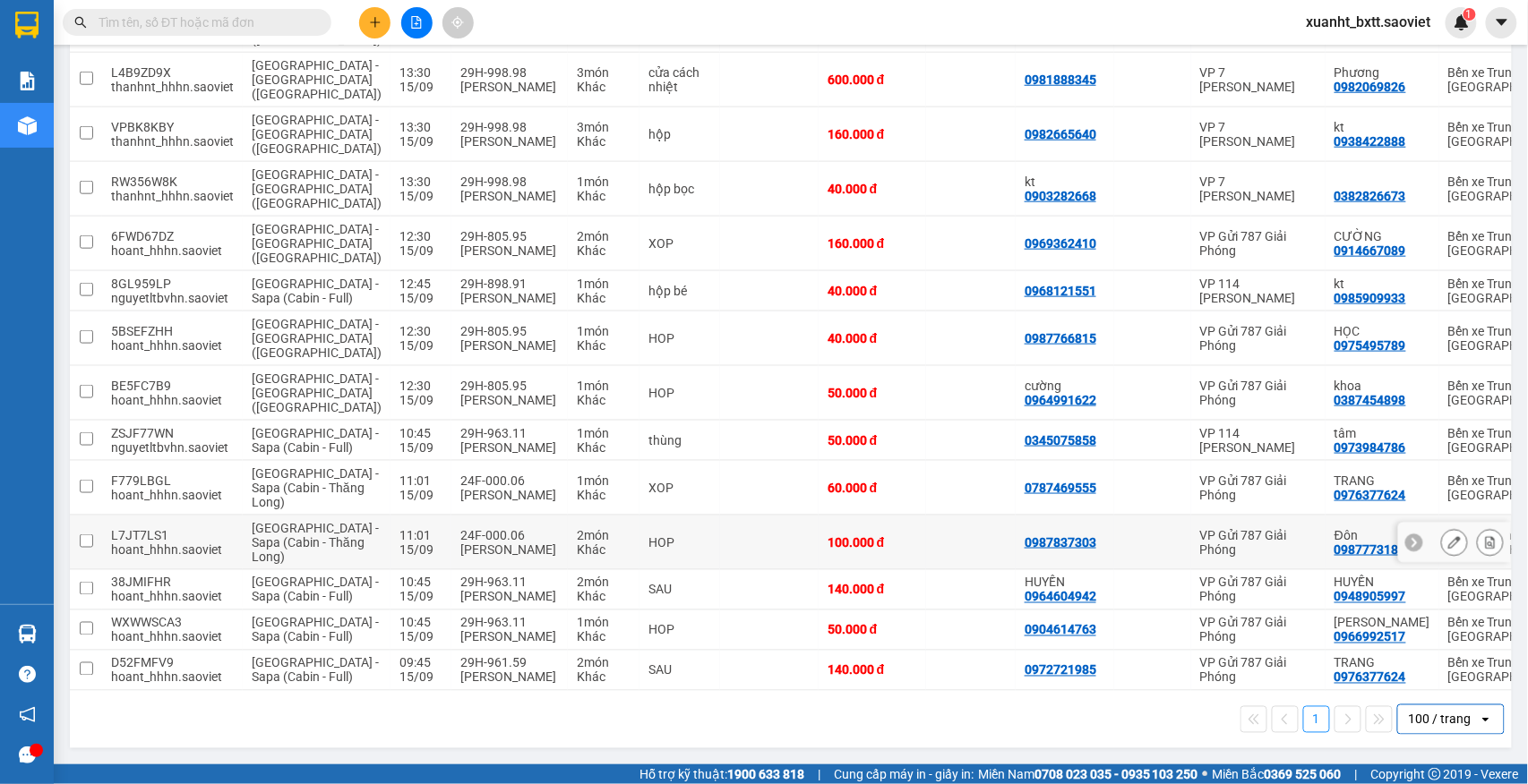
scroll to position [703, 0]
click at [720, 651] on td at bounding box center [769, 671] width 98 height 40
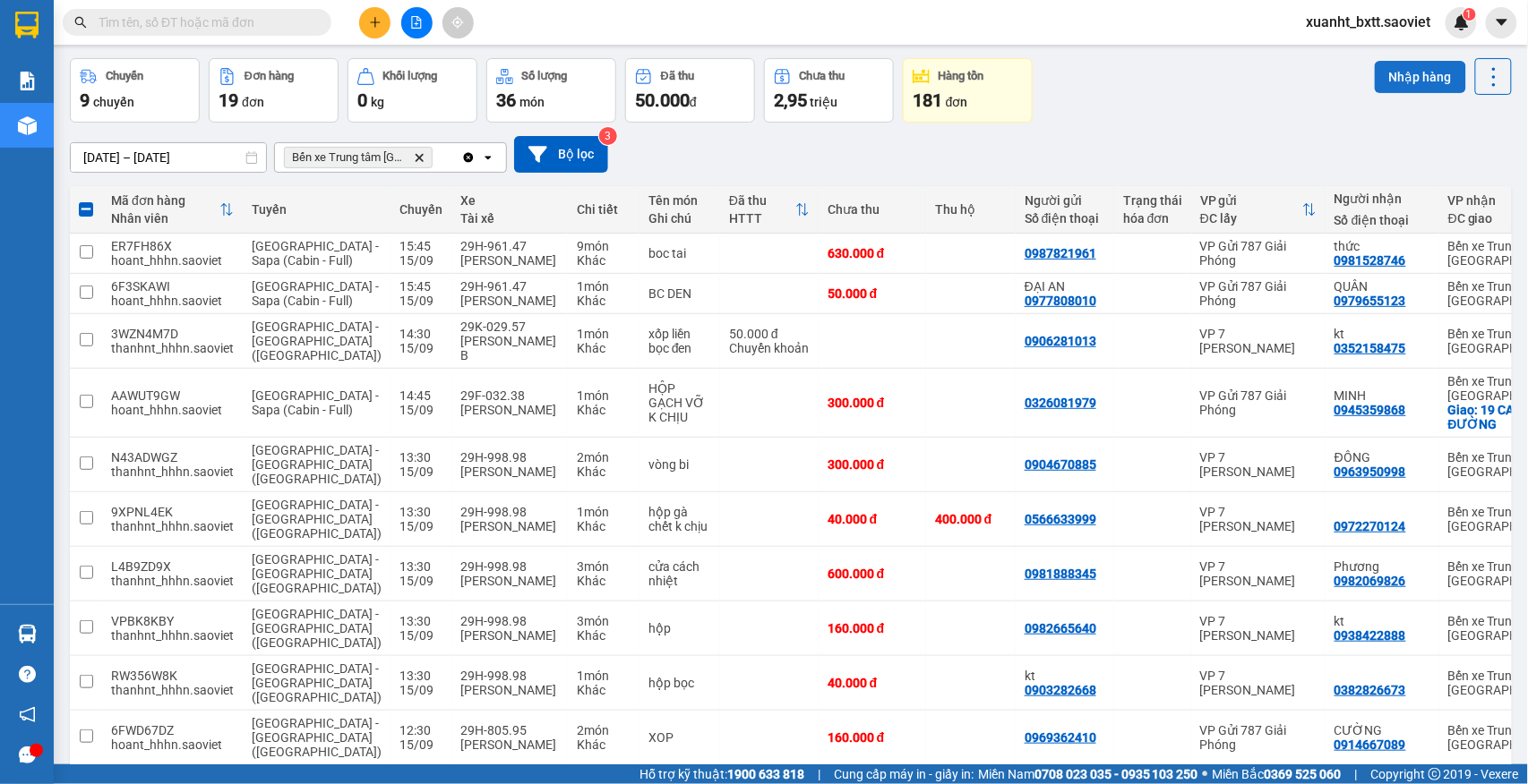
scroll to position [0, 0]
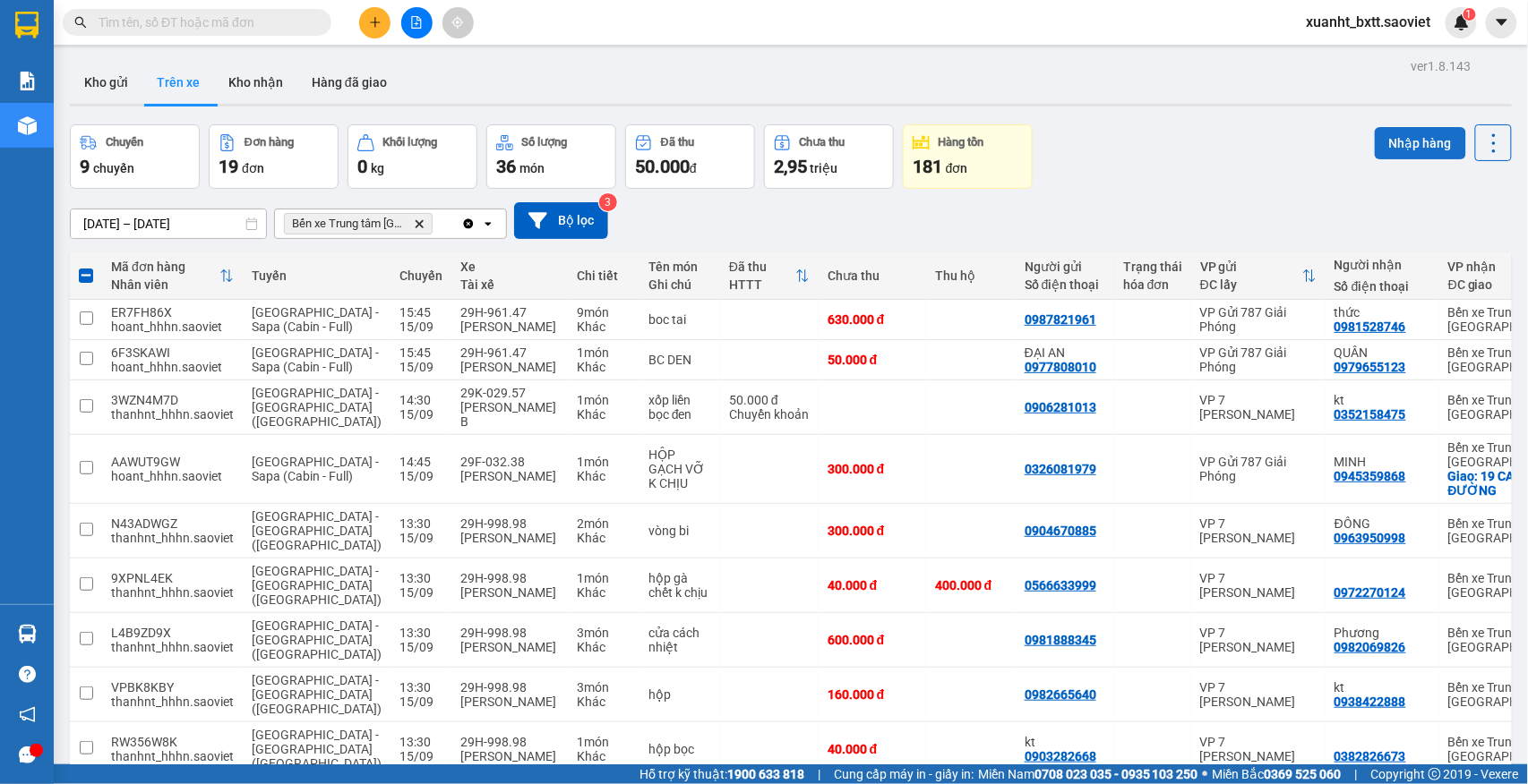
click at [1384, 137] on button "Nhập hàng" at bounding box center [1420, 143] width 92 height 32
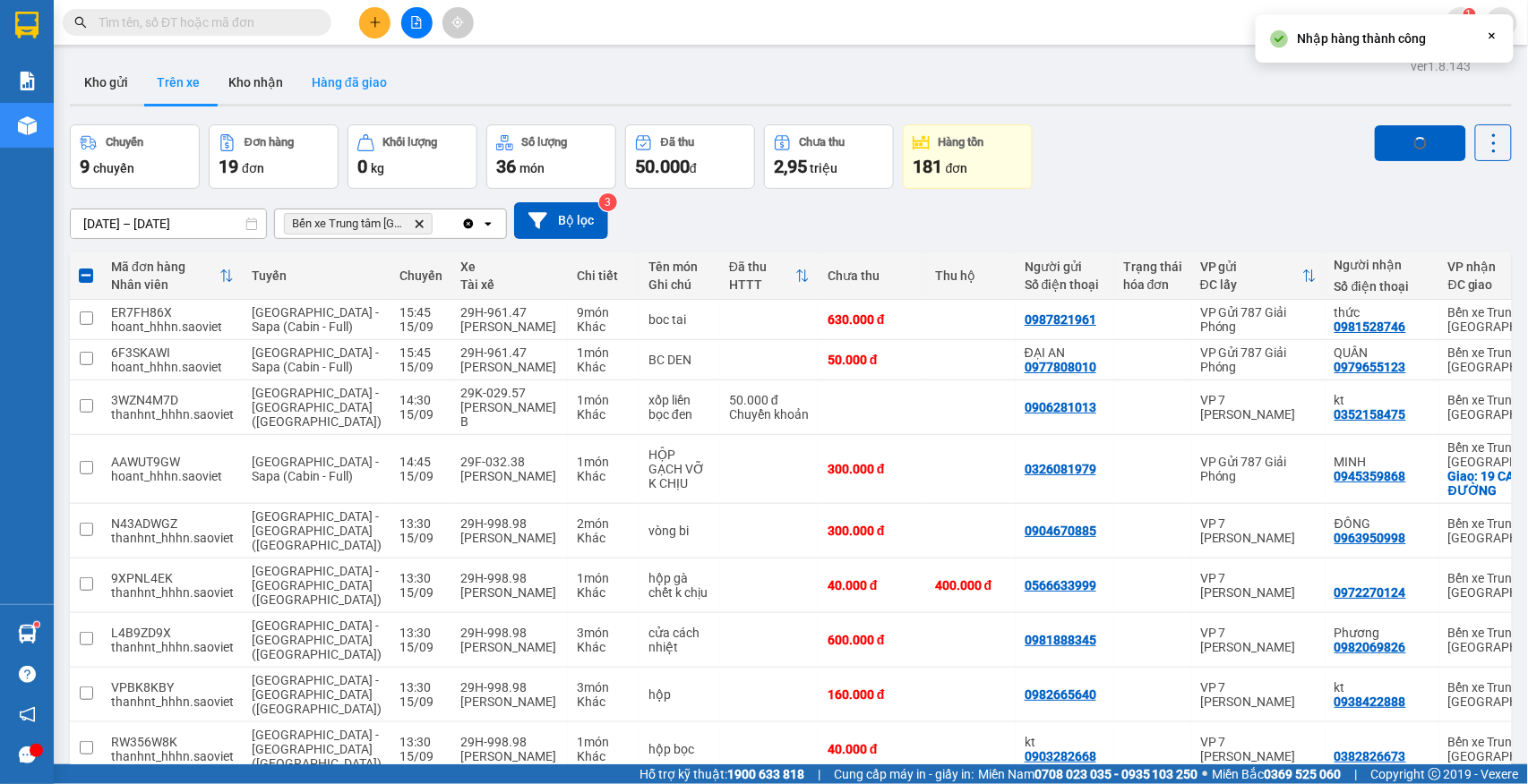
checkbox input "false"
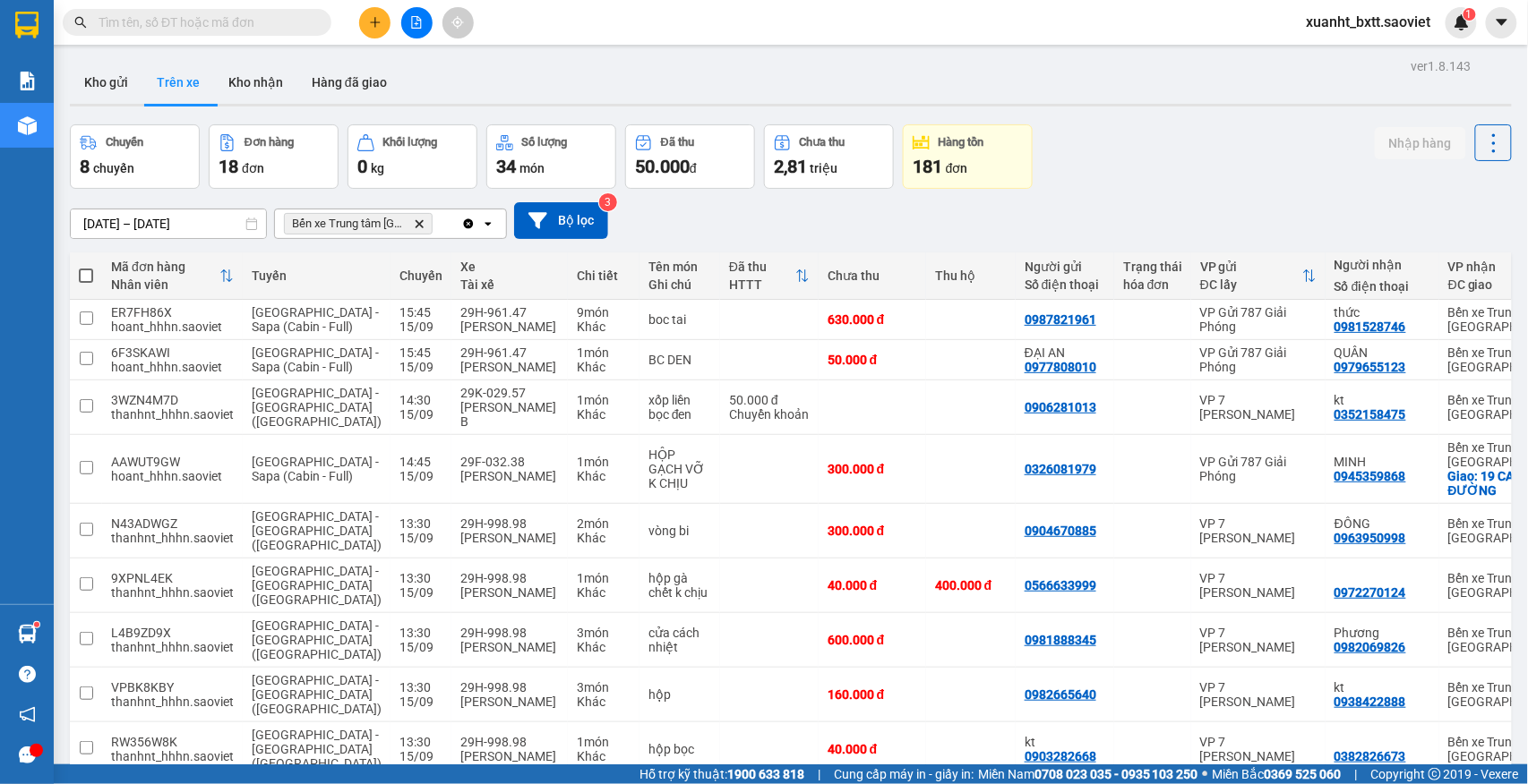
click at [266, 80] on button "Kho nhận" at bounding box center [255, 82] width 83 height 43
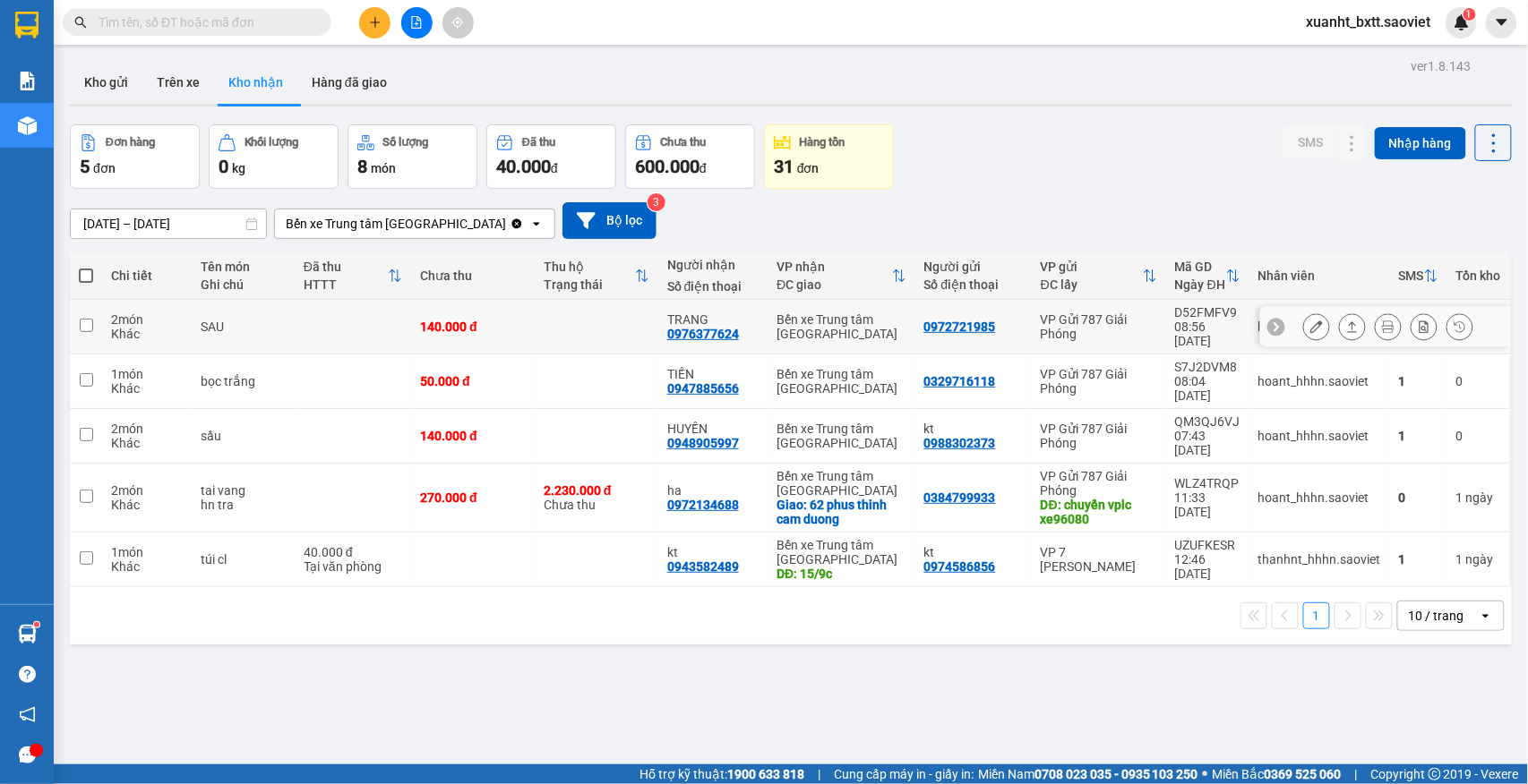
click at [602, 304] on td at bounding box center [596, 327] width 123 height 55
checkbox input "true"
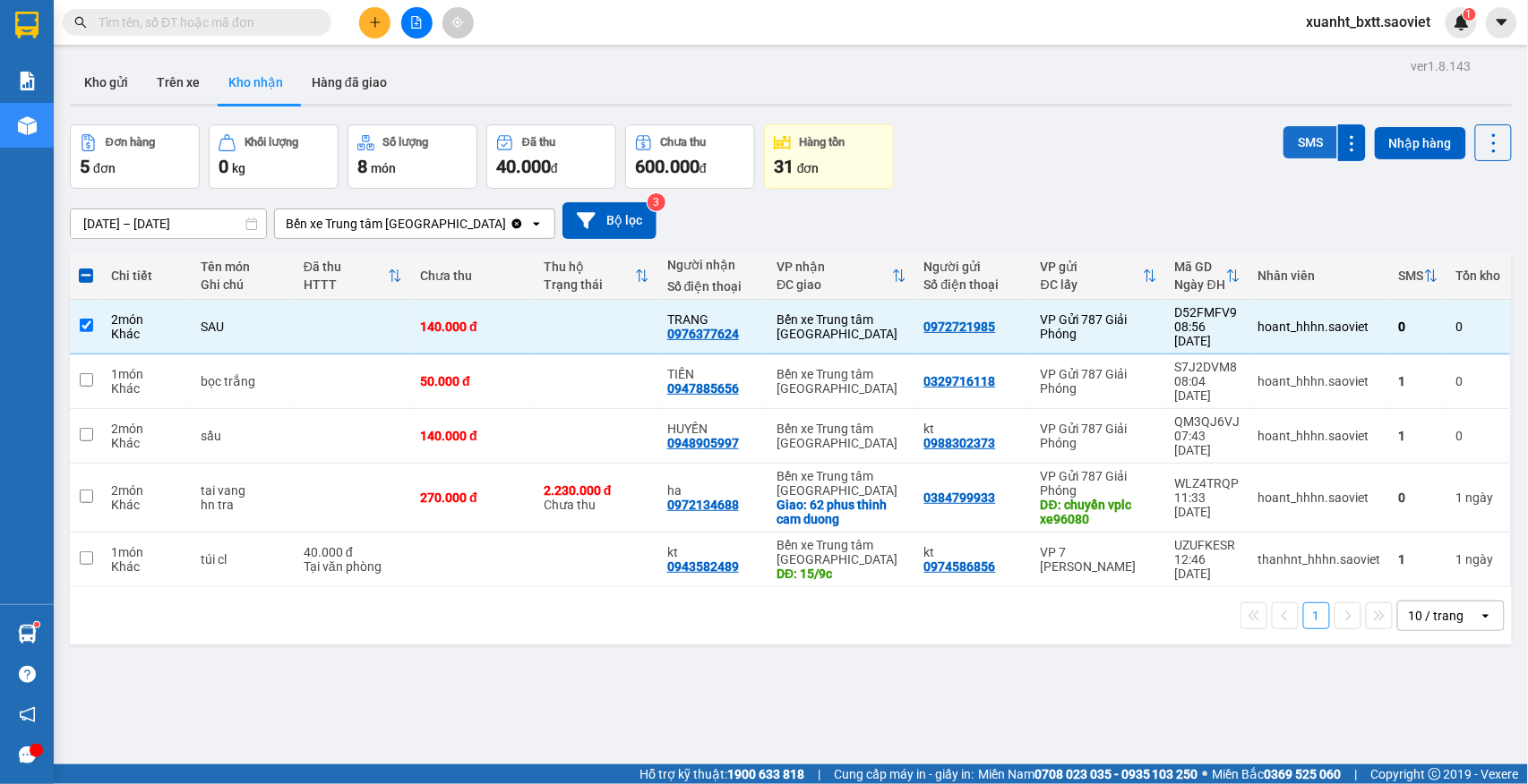
click at [1283, 129] on button "SMS" at bounding box center [1310, 142] width 54 height 32
click at [1376, 22] on span "xuanht_bxtt.saoviet" at bounding box center [1368, 21] width 153 height 22
click at [1327, 54] on span "Đăng xuất" at bounding box center [1378, 55] width 116 height 19
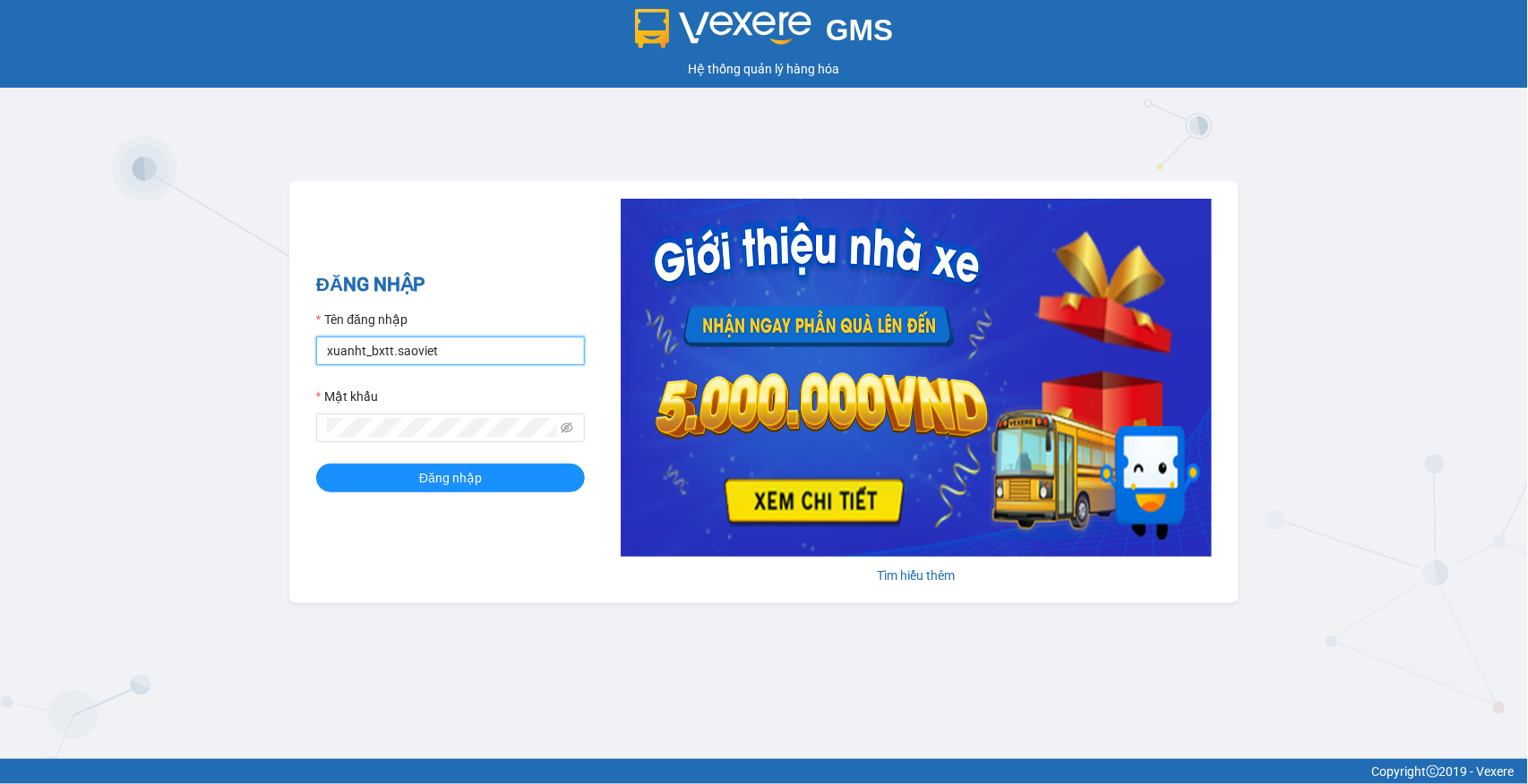
click at [455, 351] on input "xuanht_bxtt.saoviet" at bounding box center [450, 351] width 269 height 29
type input "luongtv_bxtt.saoviet"
click at [413, 466] on button "Đăng nhập" at bounding box center [450, 478] width 269 height 29
